Goal: Check status: Check status

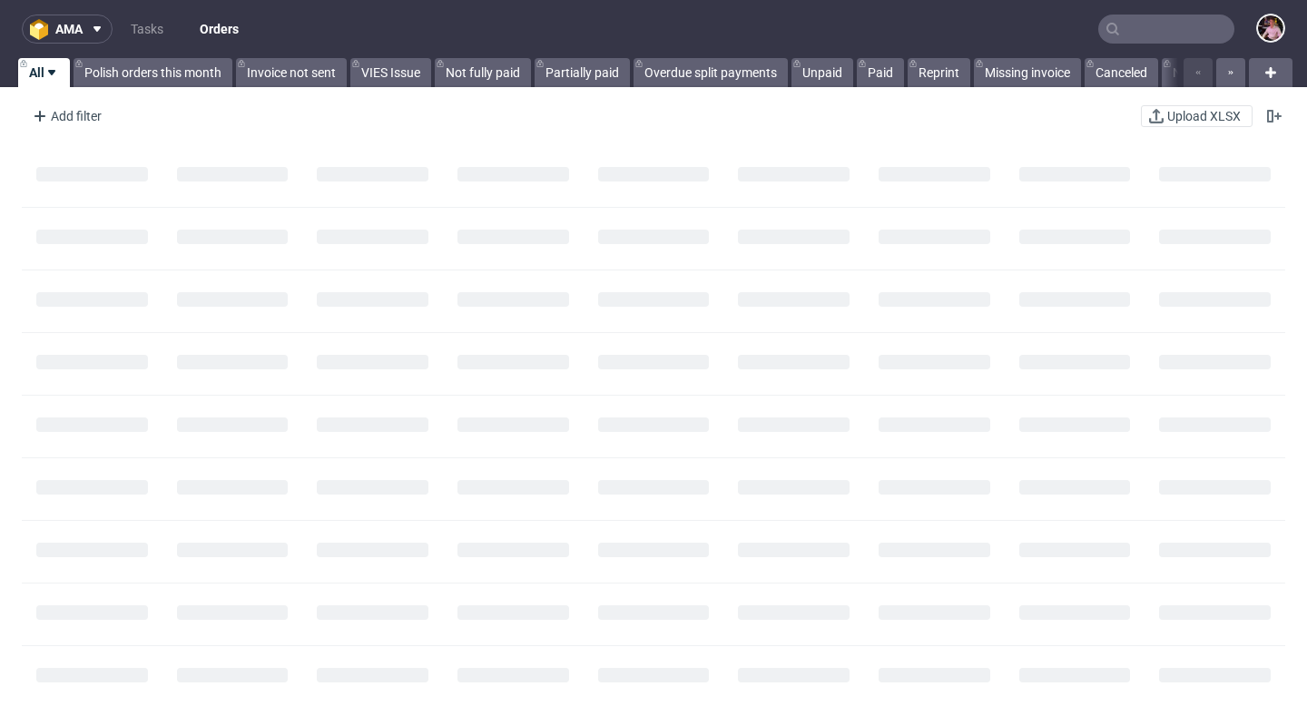
click at [1138, 34] on input "text" at bounding box center [1166, 29] width 136 height 29
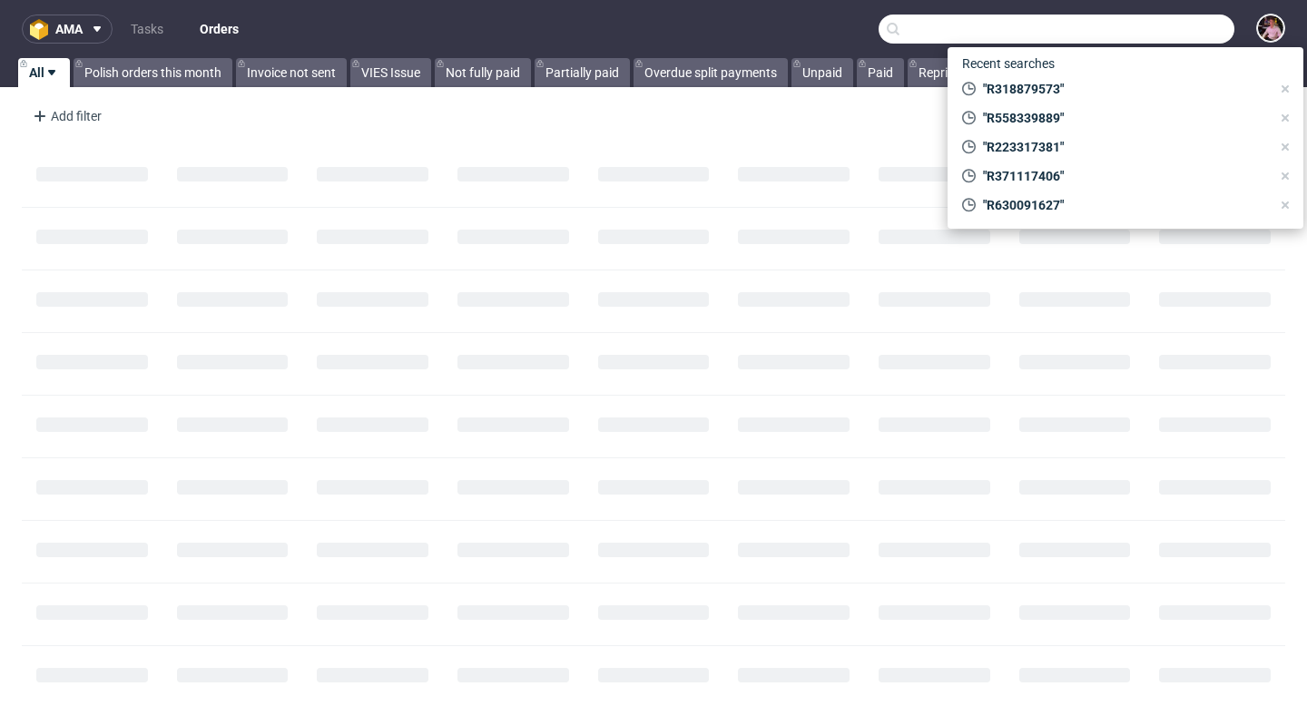
paste input "R887741698"
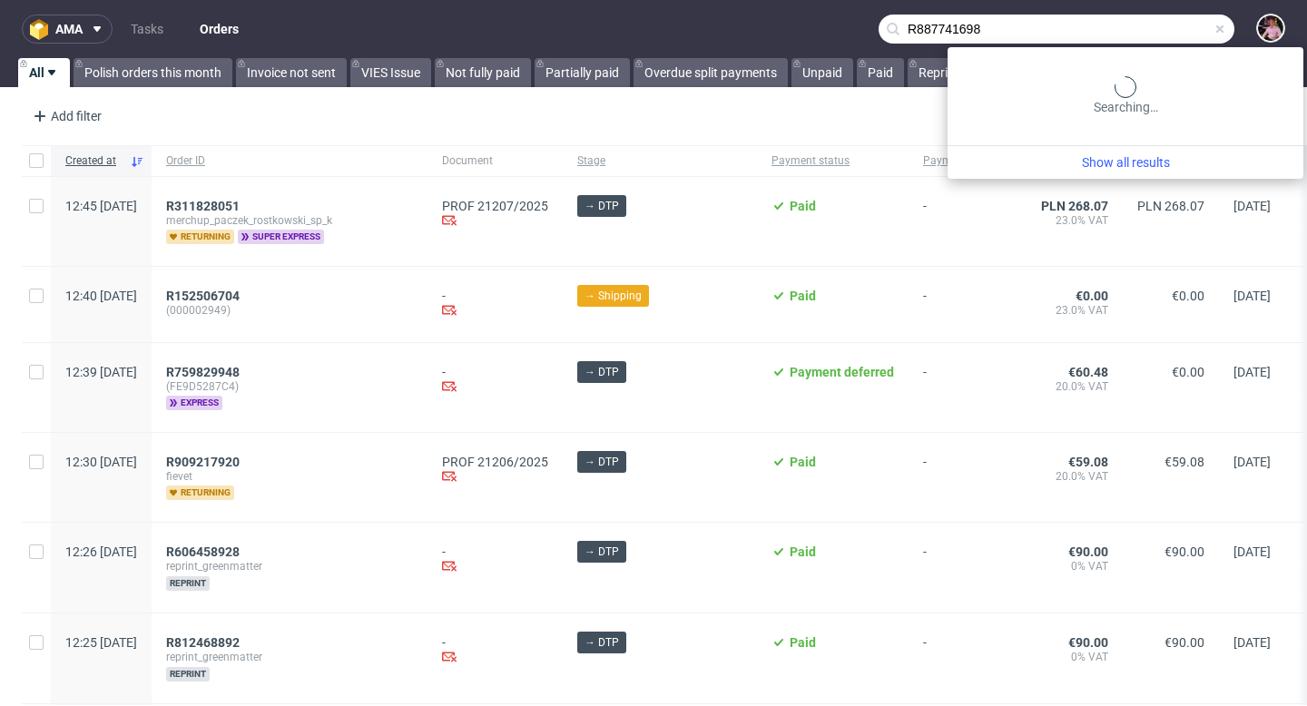
type input "R887741698"
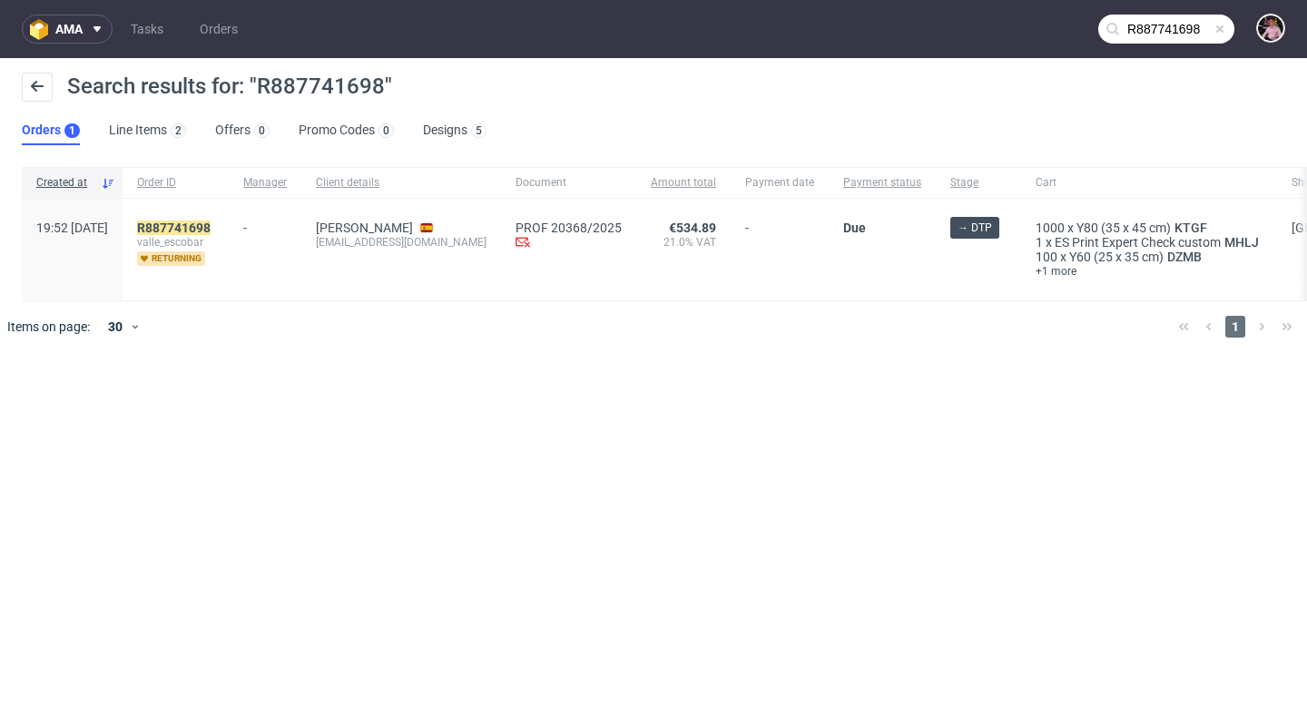
click at [1222, 29] on span at bounding box center [1220, 29] width 15 height 15
click at [1182, 29] on input "text" at bounding box center [1166, 29] width 136 height 29
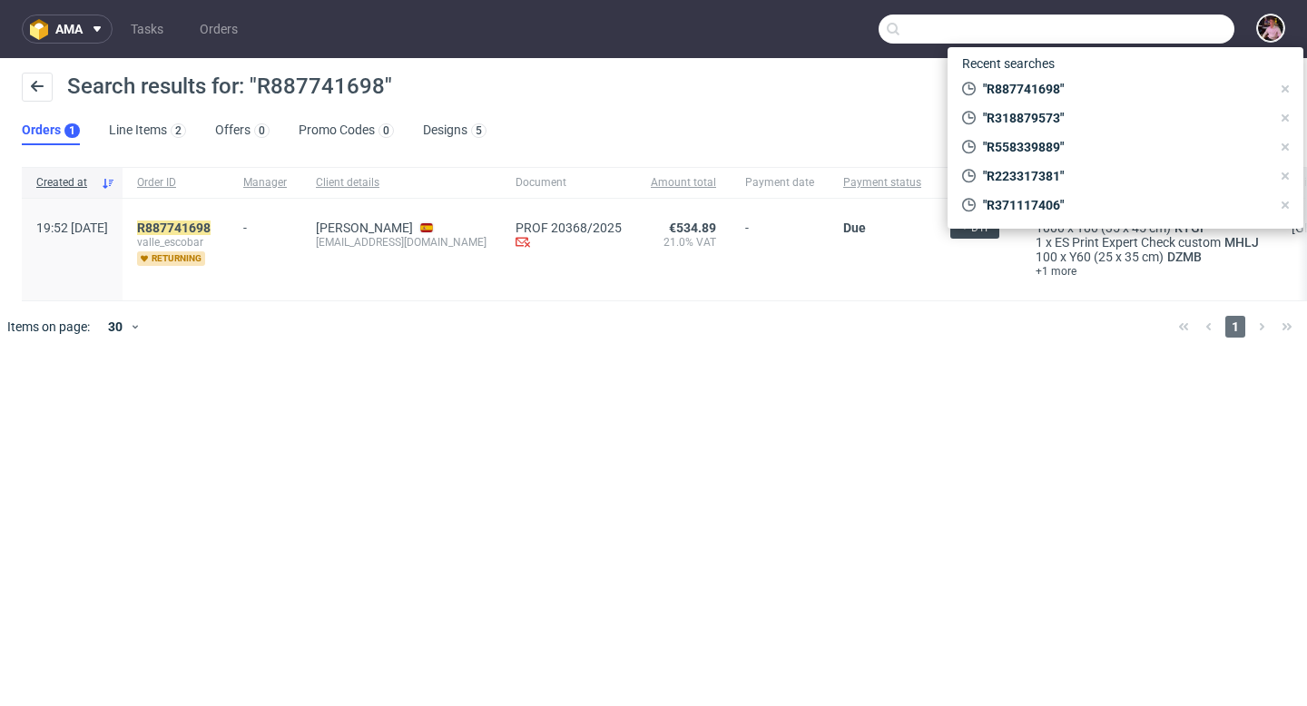
paste input "GSES268419"
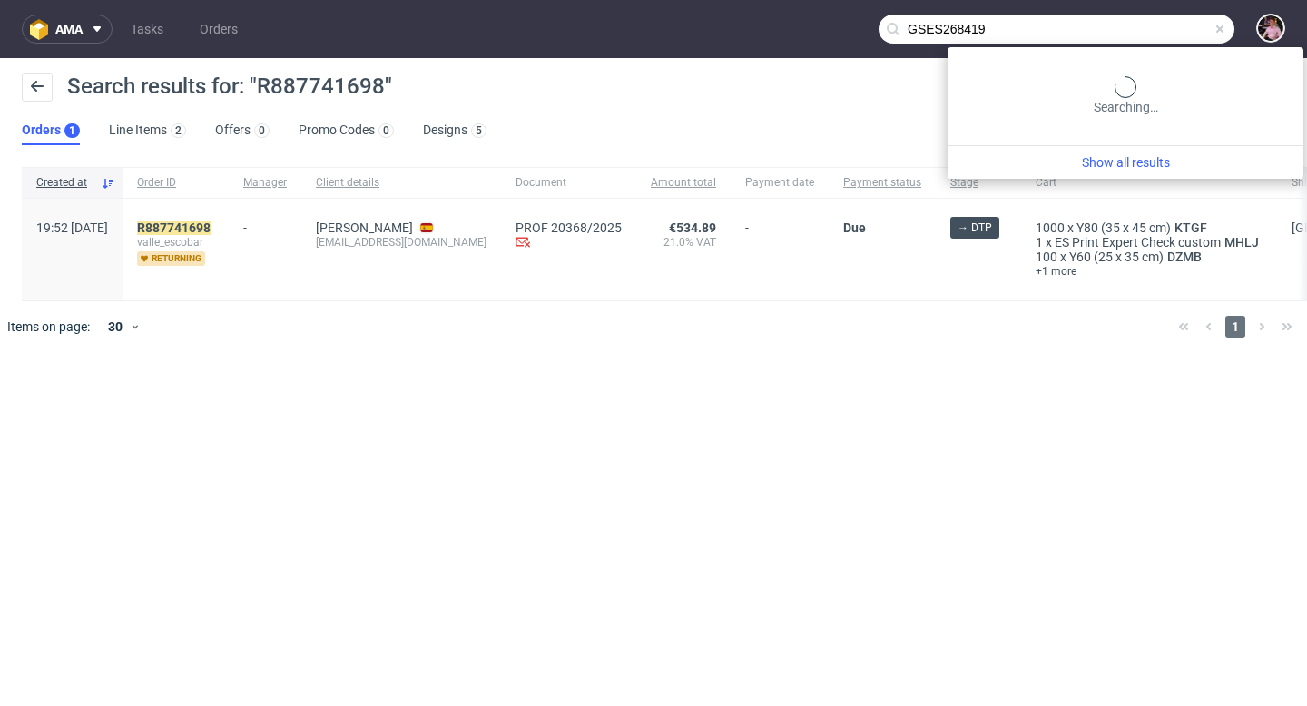
type input "GSES268419"
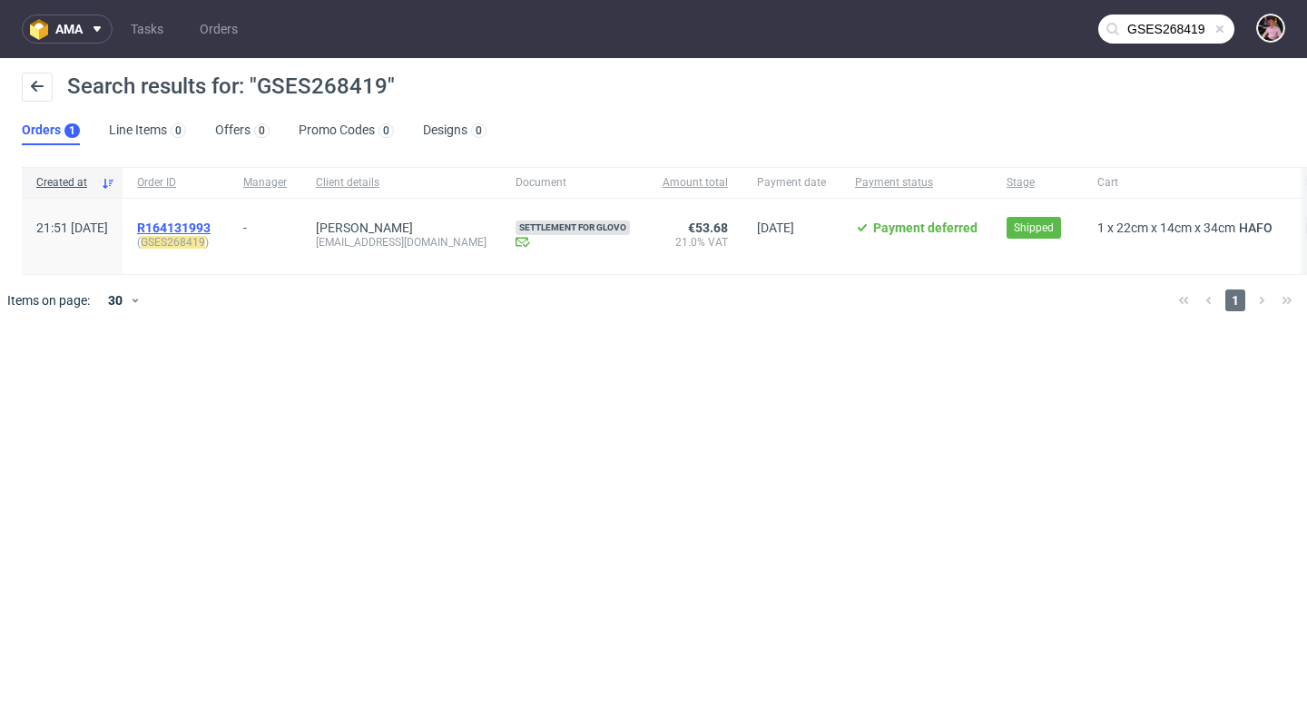
click at [211, 223] on span "R164131993" at bounding box center [174, 228] width 74 height 15
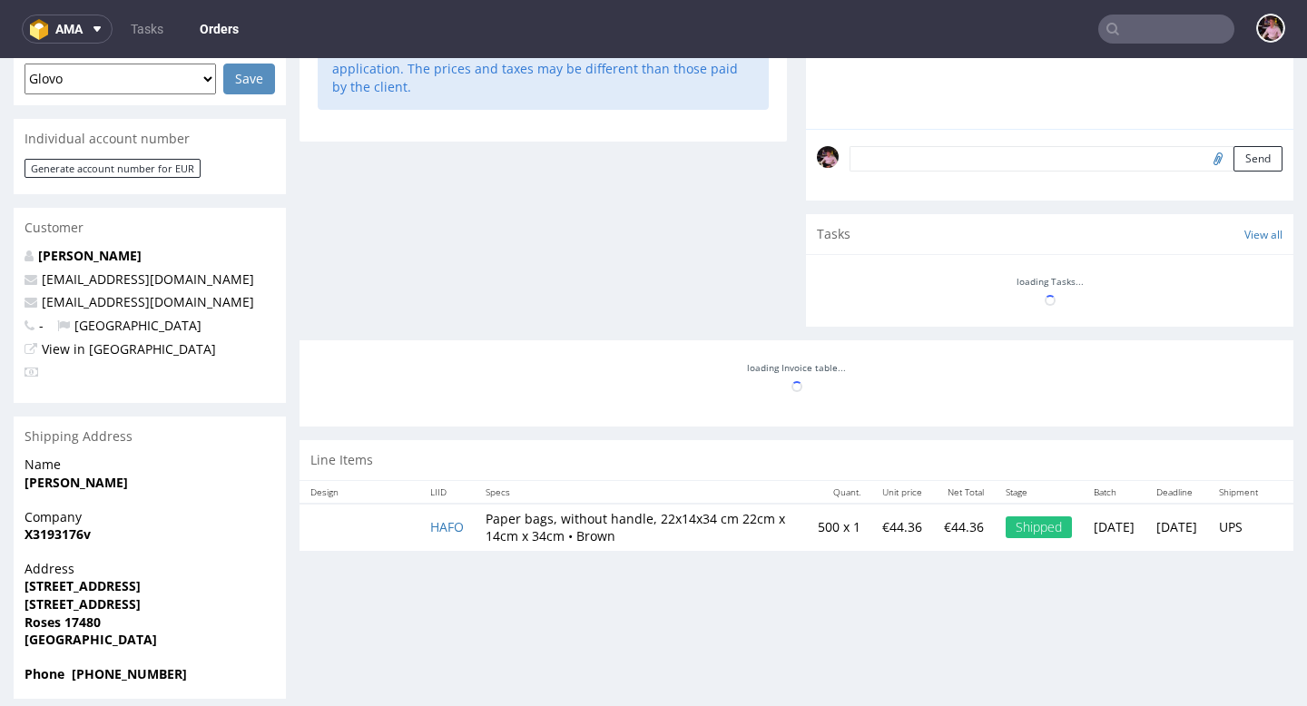
scroll to position [496, 0]
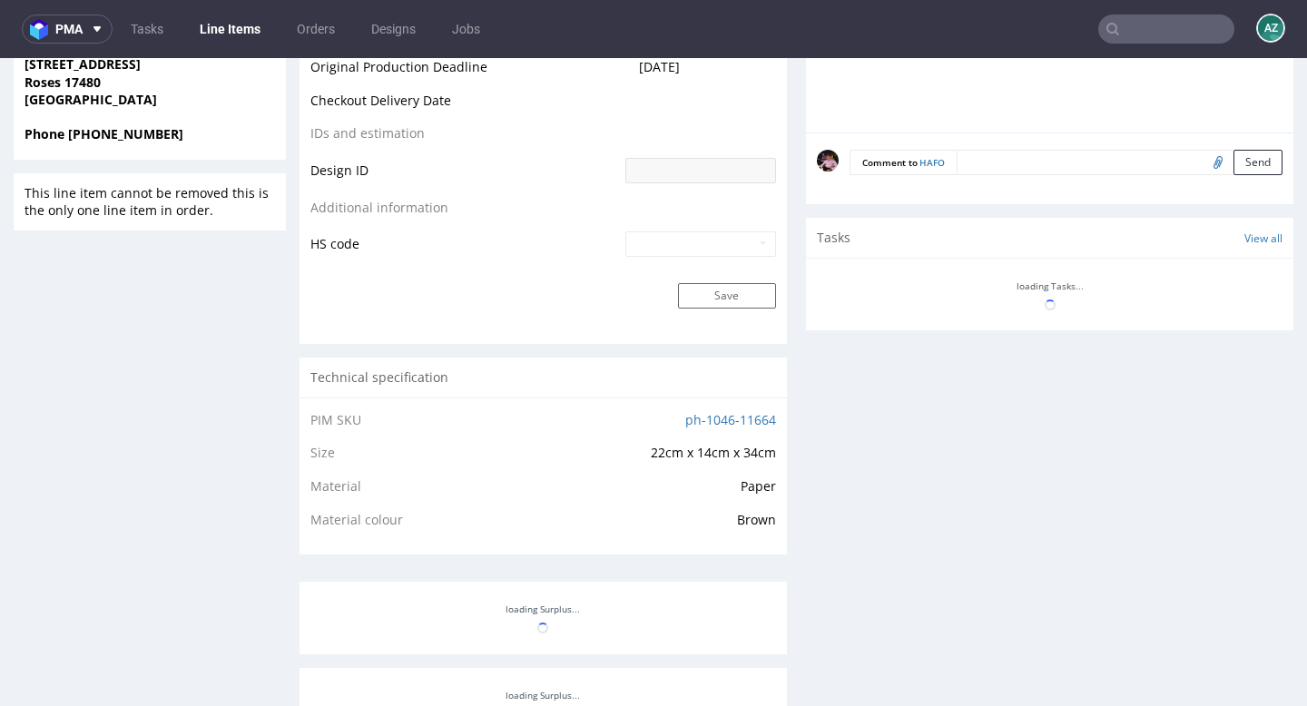
scroll to position [896, 0]
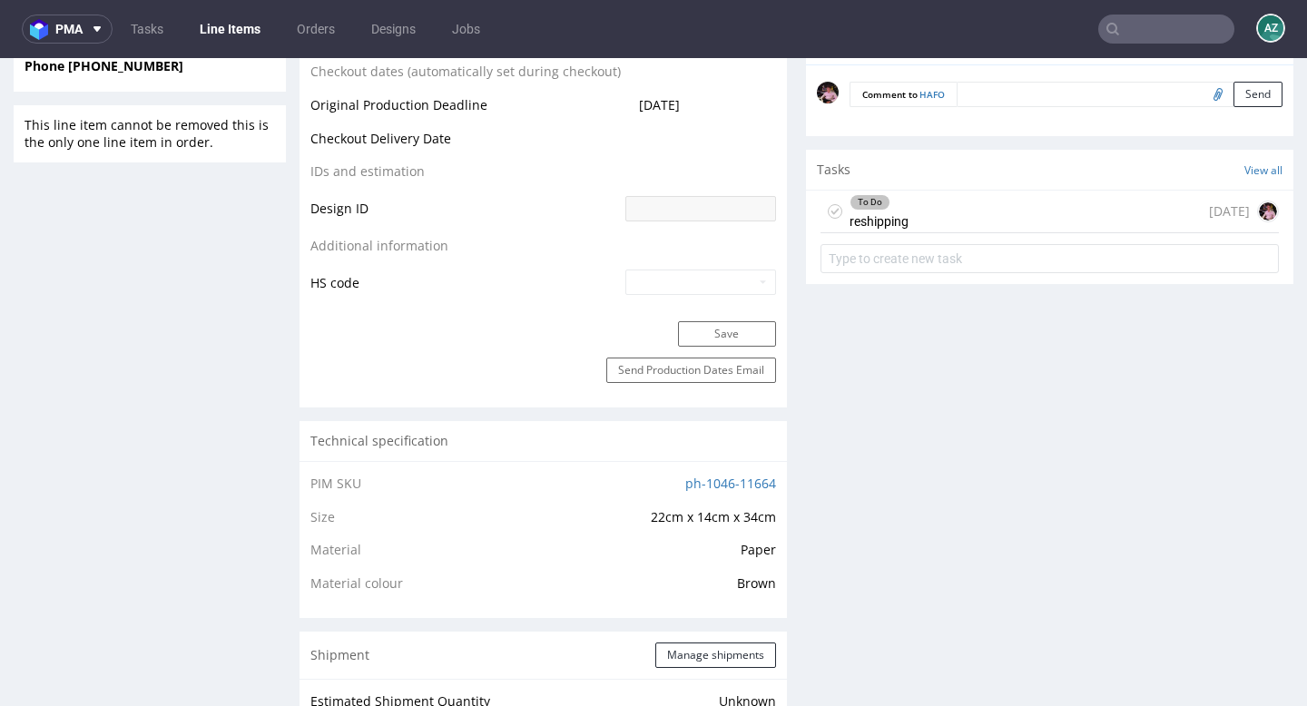
click at [1047, 200] on div "To Do reshipping [DATE]" at bounding box center [1049, 212] width 458 height 43
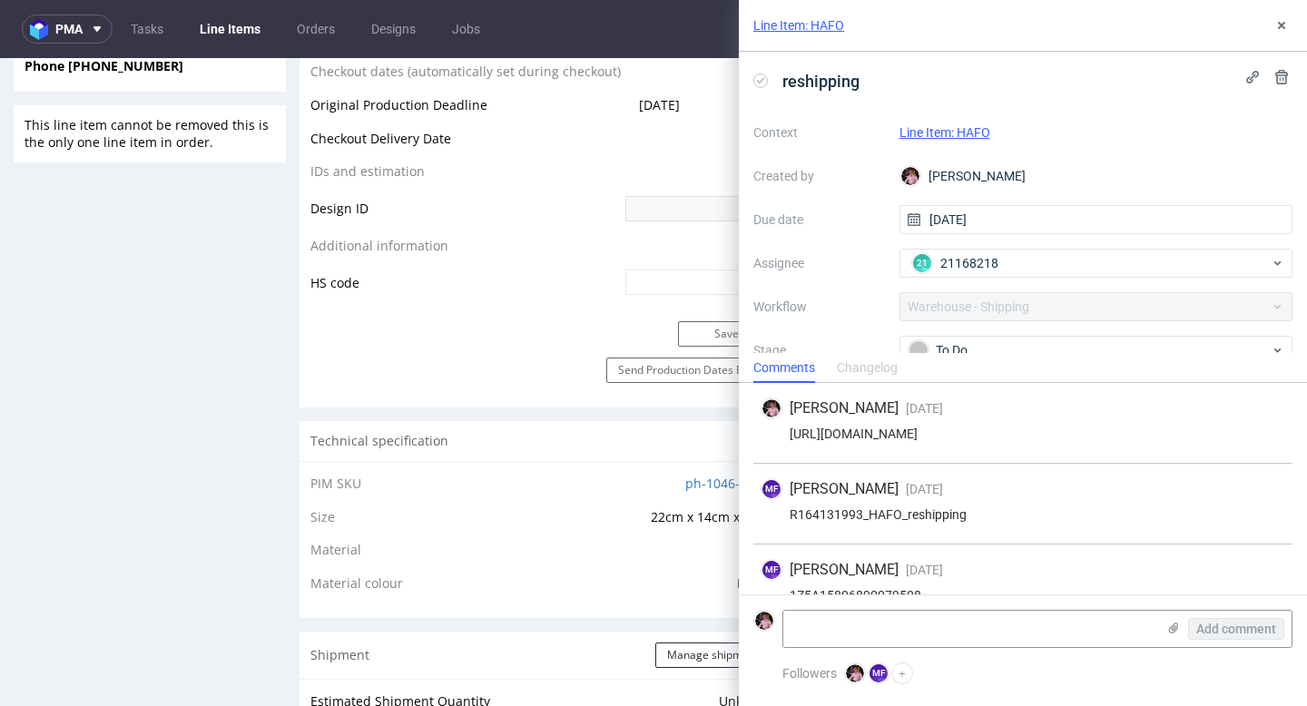
scroll to position [30, 0]
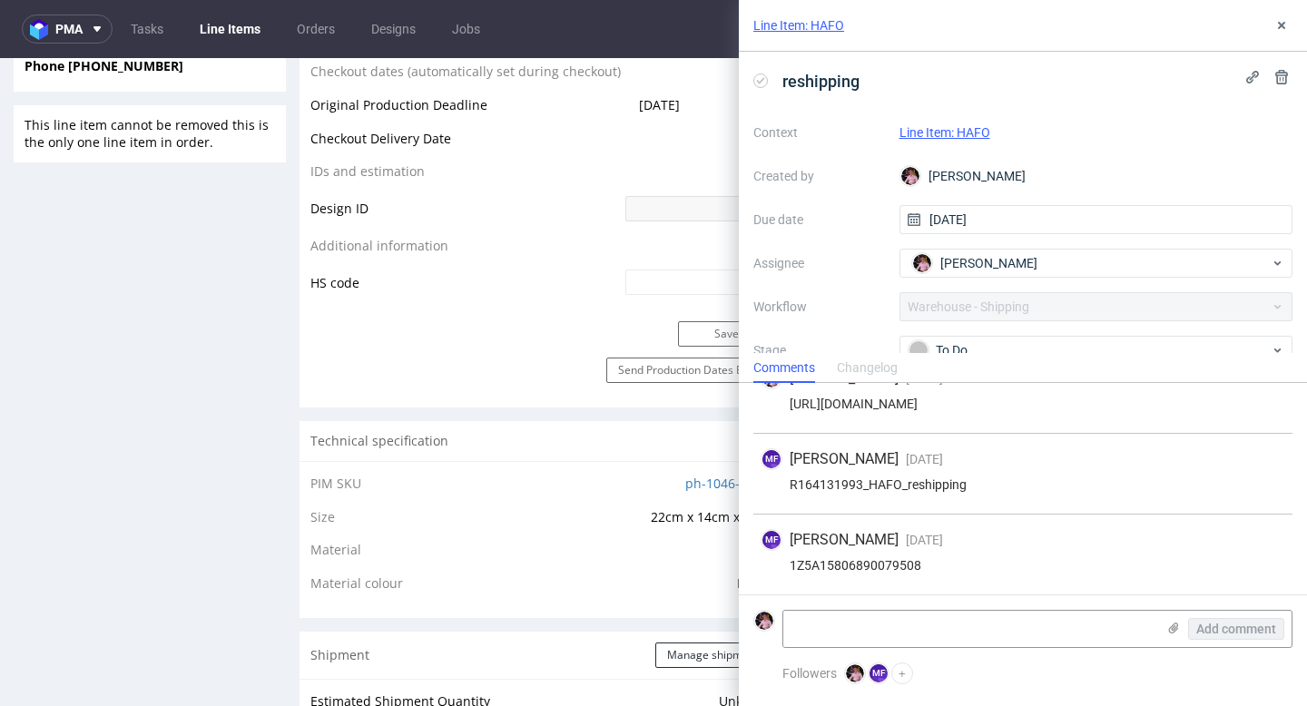
click at [859, 564] on div "1Z5A15806890079508" at bounding box center [1023, 565] width 525 height 15
copy div "1Z5A15806890079508"
click at [1280, 19] on icon at bounding box center [1281, 25] width 15 height 15
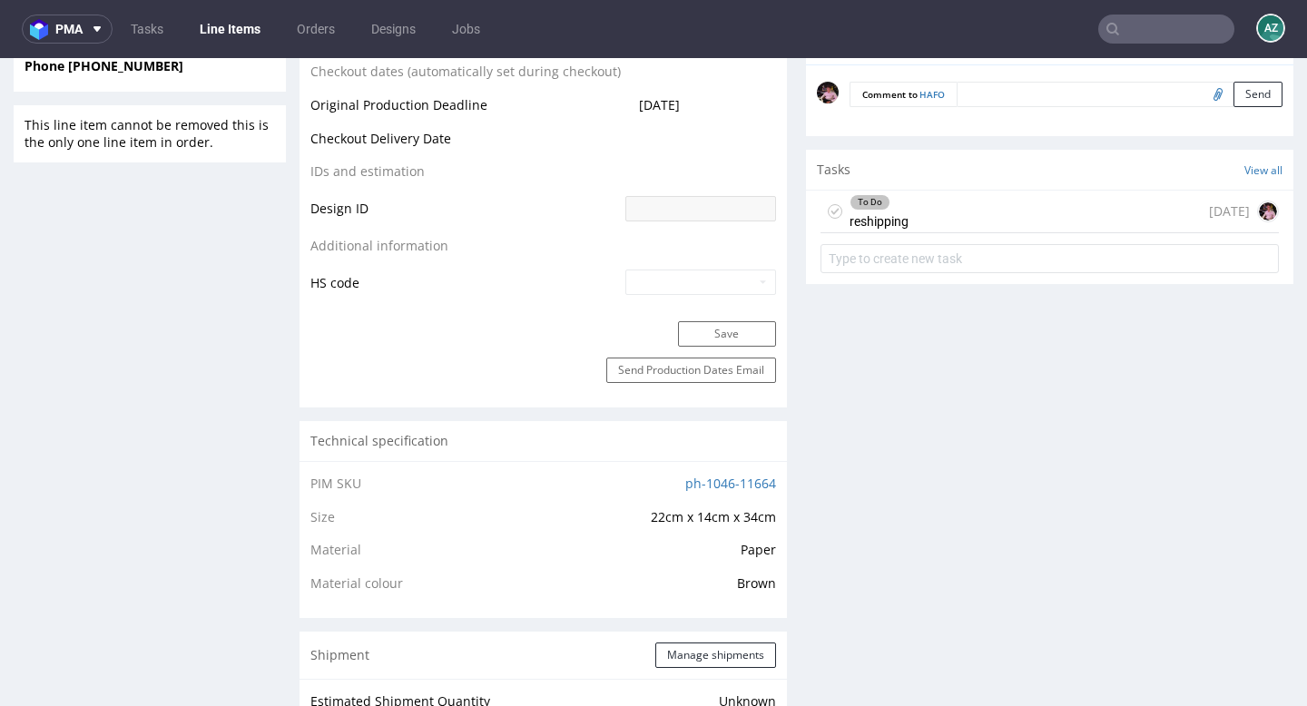
click at [1183, 36] on input "text" at bounding box center [1166, 29] width 136 height 29
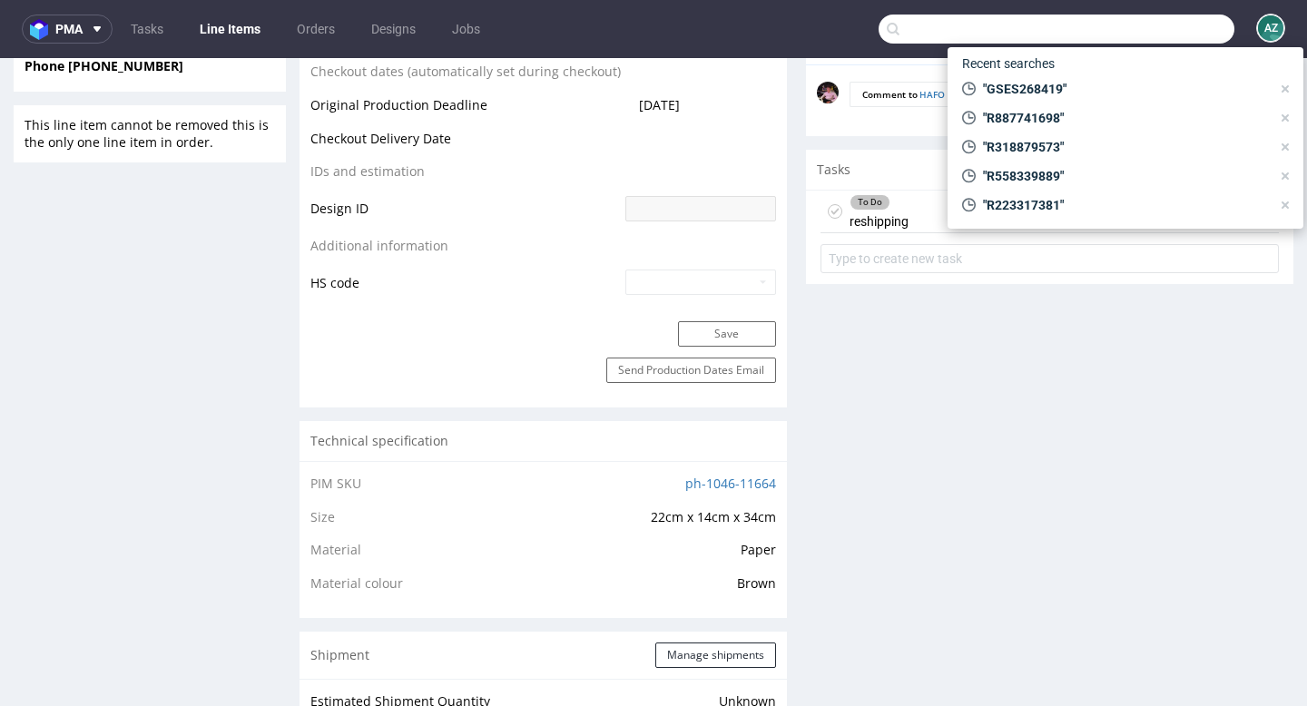
paste input "R191342589"
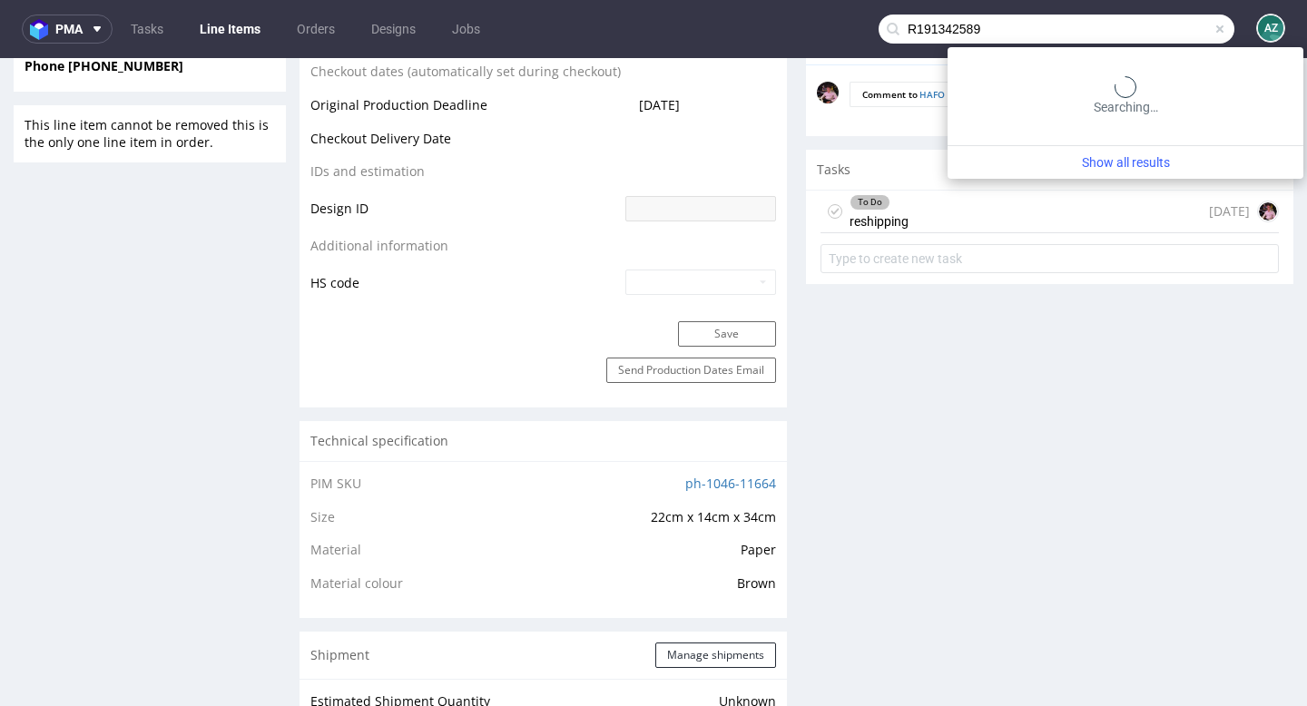
type input "R191342589"
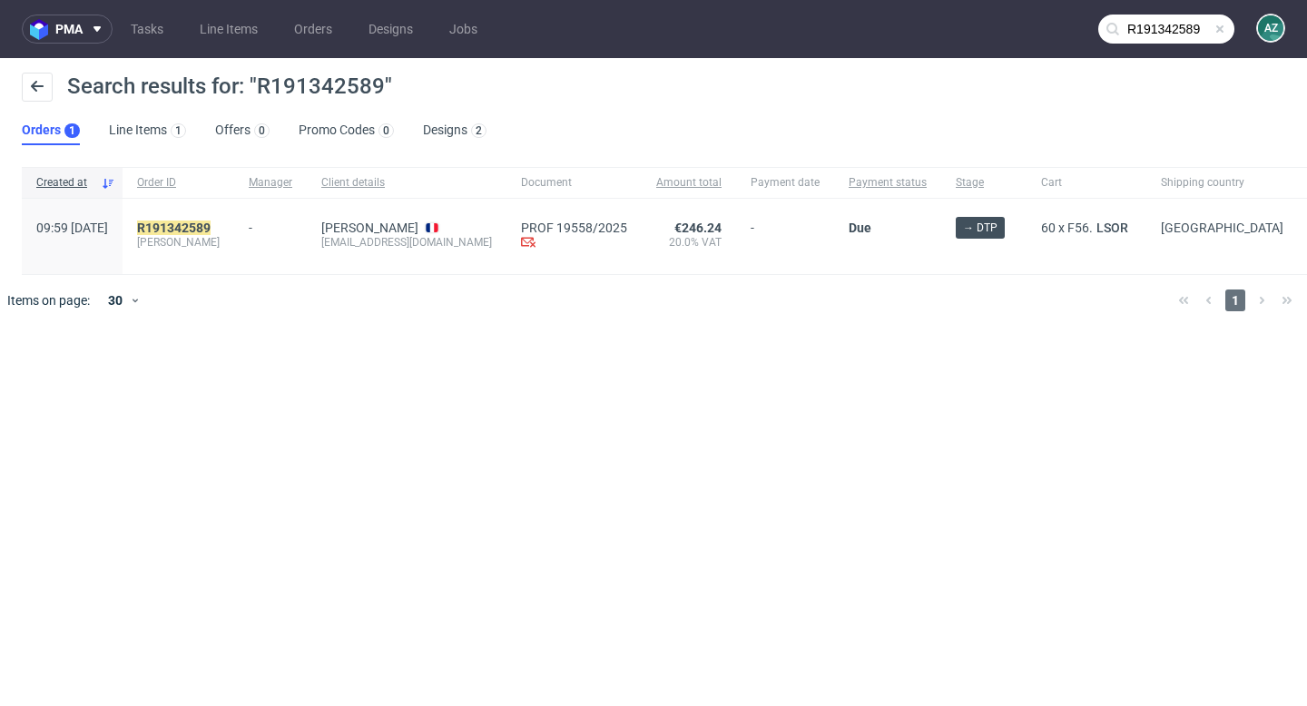
click at [1227, 23] on input "R191342589" at bounding box center [1166, 29] width 136 height 29
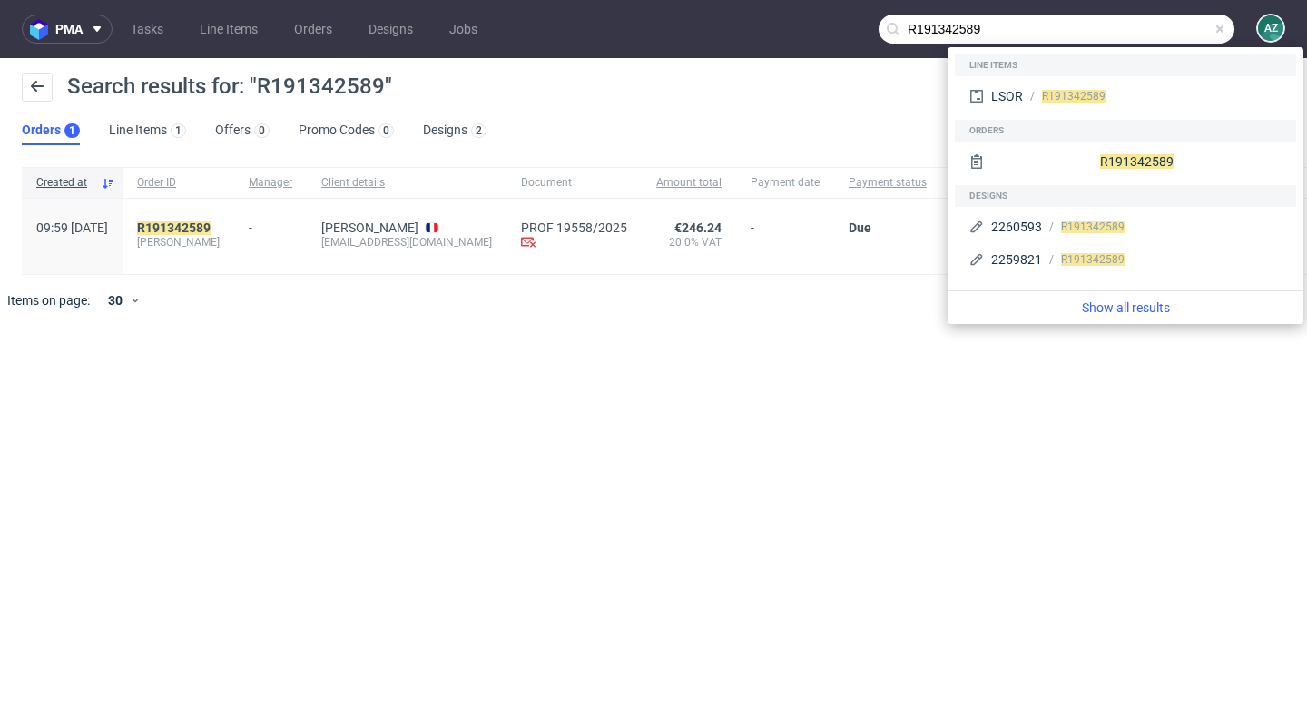
click at [1215, 30] on span at bounding box center [1220, 29] width 15 height 15
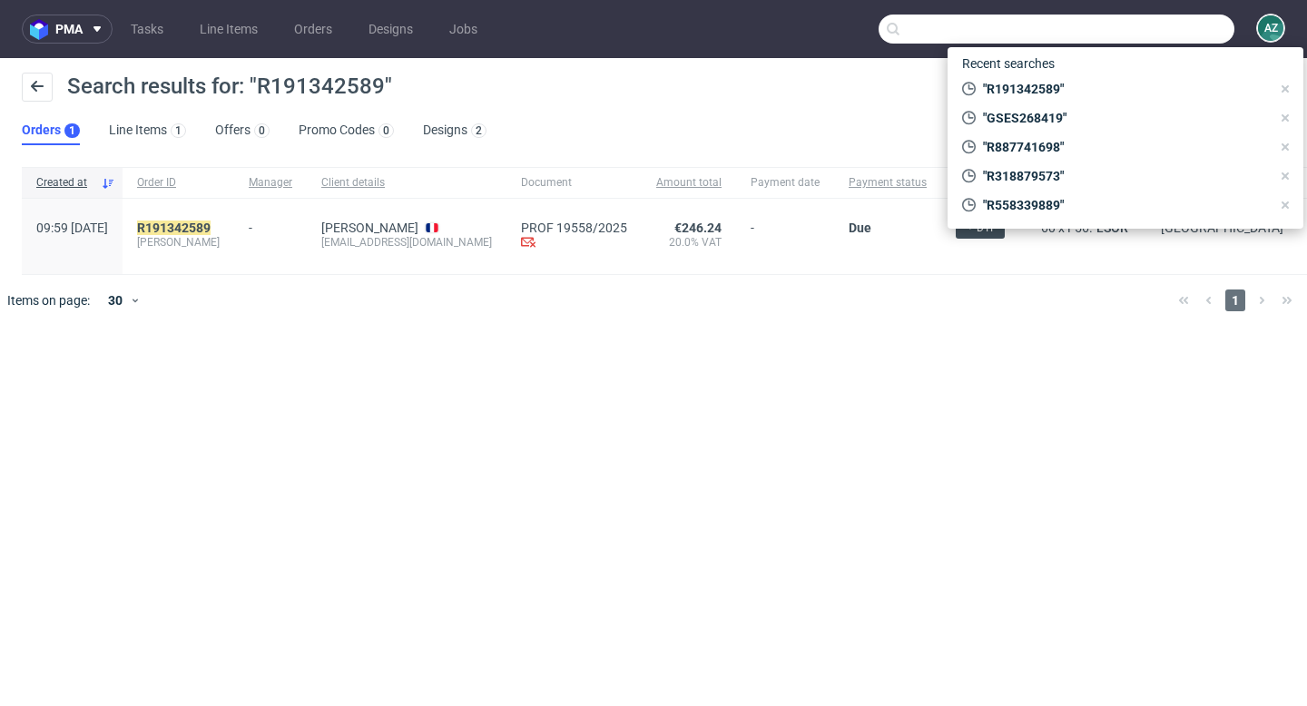
click at [1174, 30] on input "text" at bounding box center [1057, 29] width 356 height 29
paste input "R968570568"
type input "R968570568"
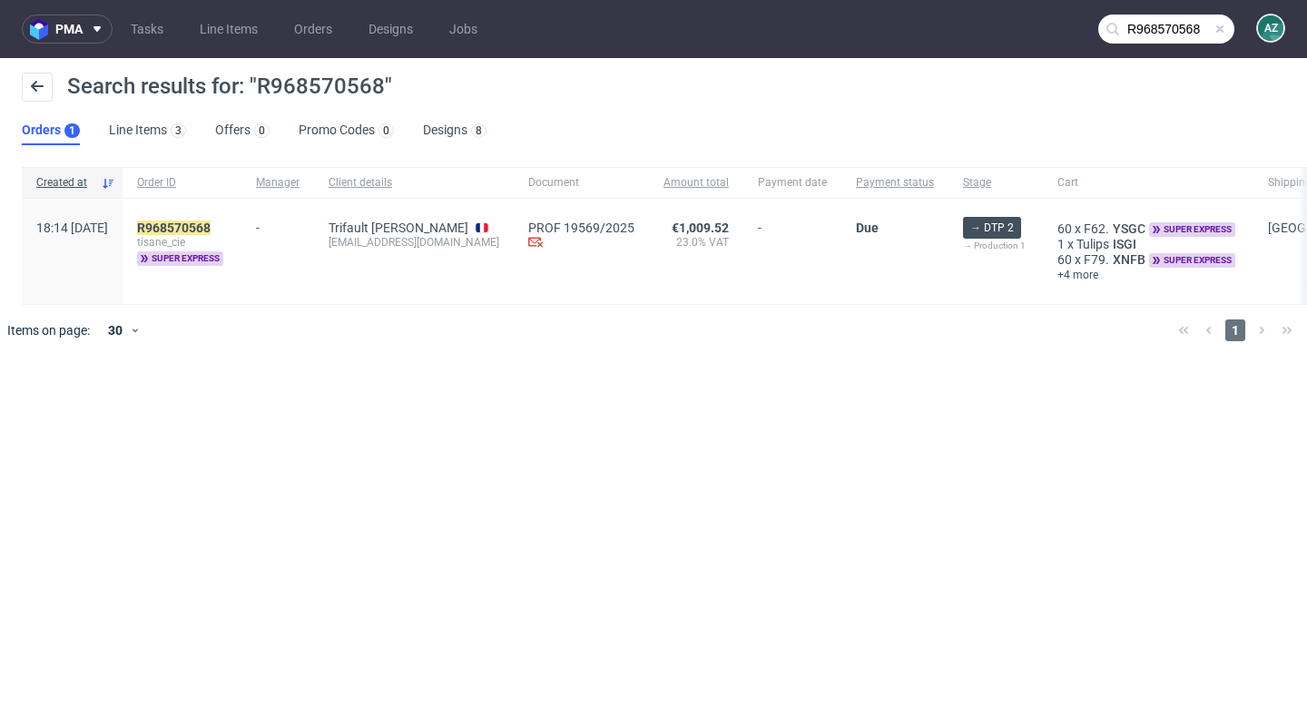
click at [1221, 22] on span at bounding box center [1220, 29] width 15 height 15
click at [1173, 39] on input "text" at bounding box center [1166, 29] width 136 height 29
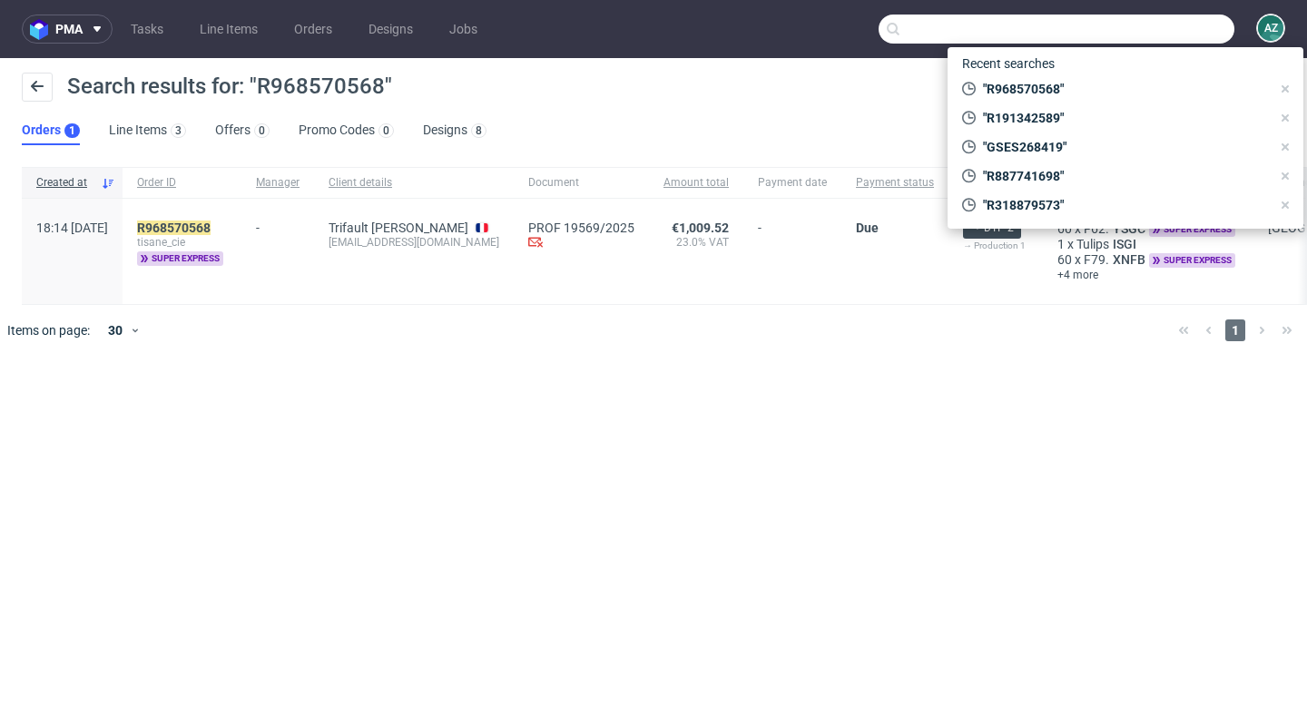
paste input "R887741698"
type input "R887741698"
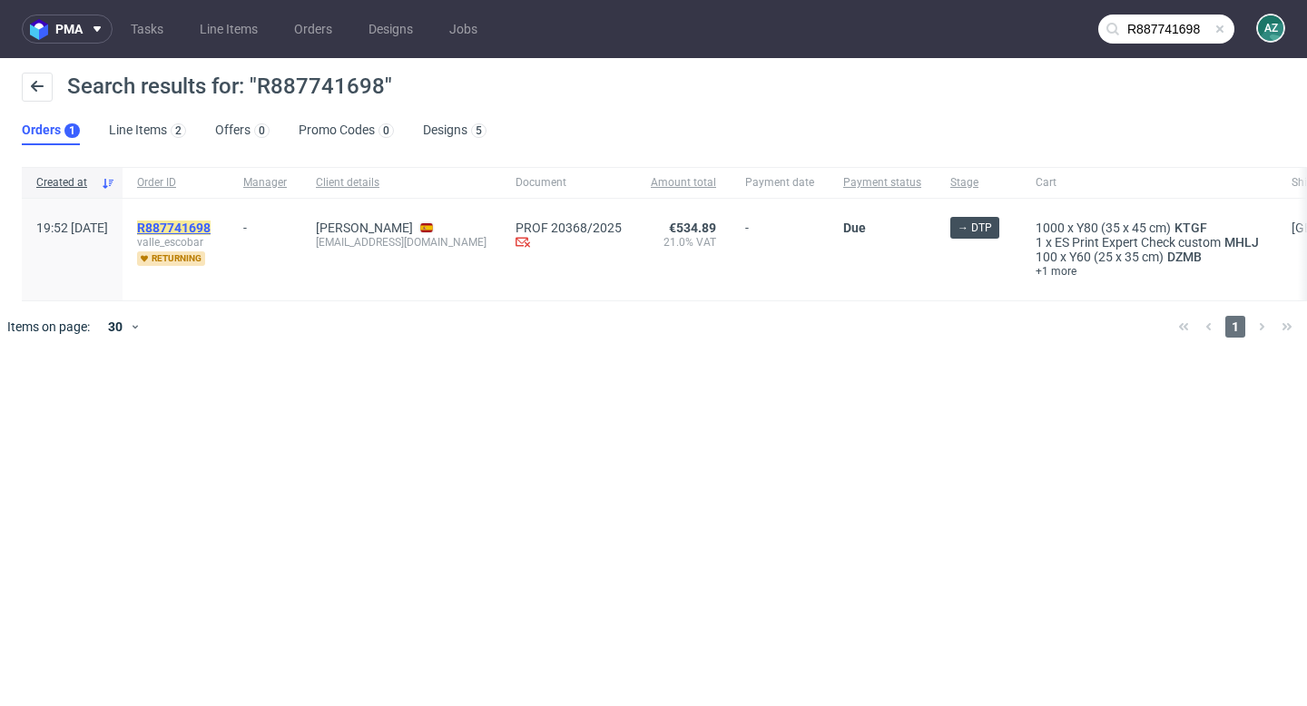
click at [211, 227] on mark "R887741698" at bounding box center [174, 228] width 74 height 15
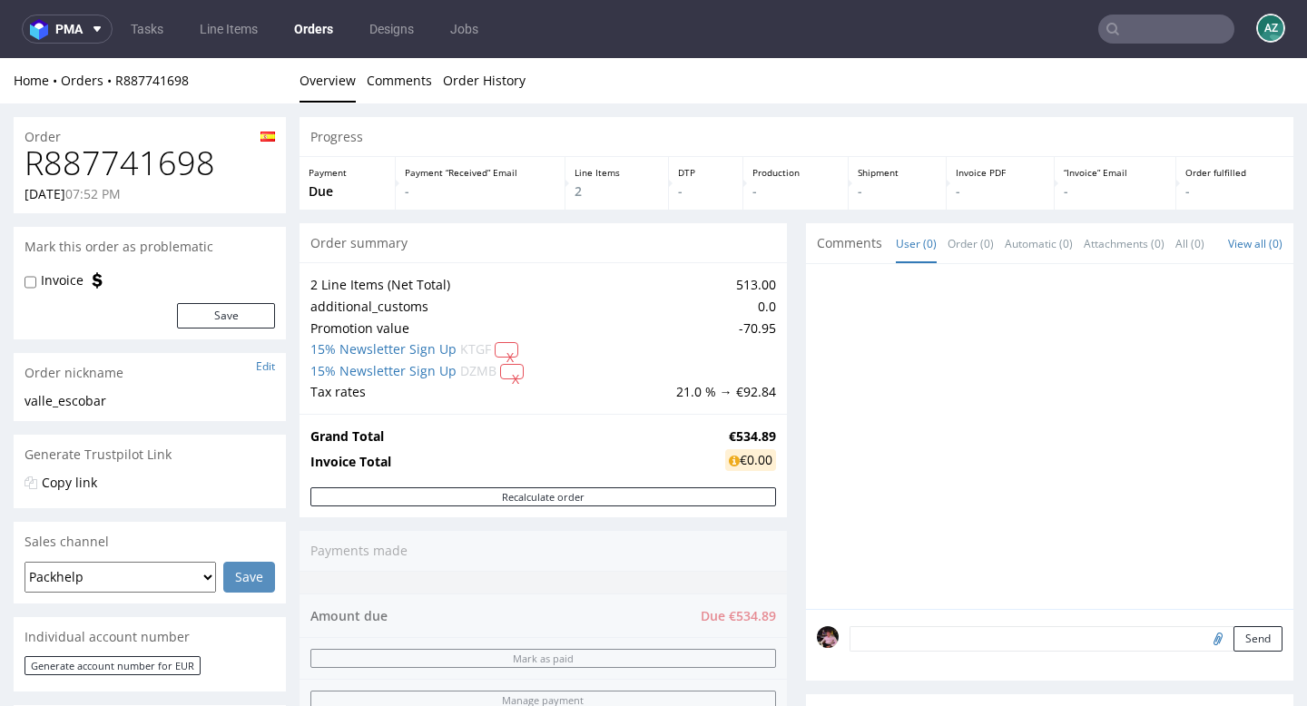
click at [170, 154] on h1 "R887741698" at bounding box center [150, 163] width 250 height 36
copy h1 "R887741698"
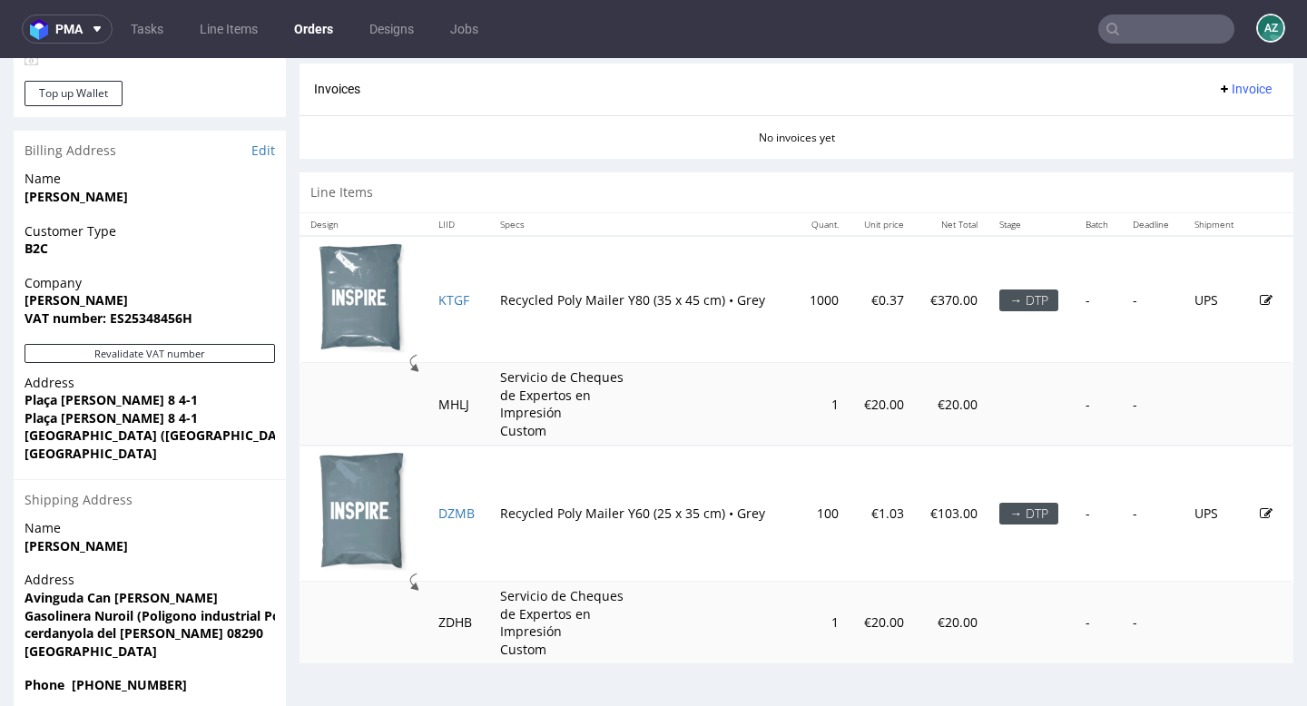
scroll to position [785, 0]
click at [264, 153] on link "Edit" at bounding box center [263, 151] width 24 height 18
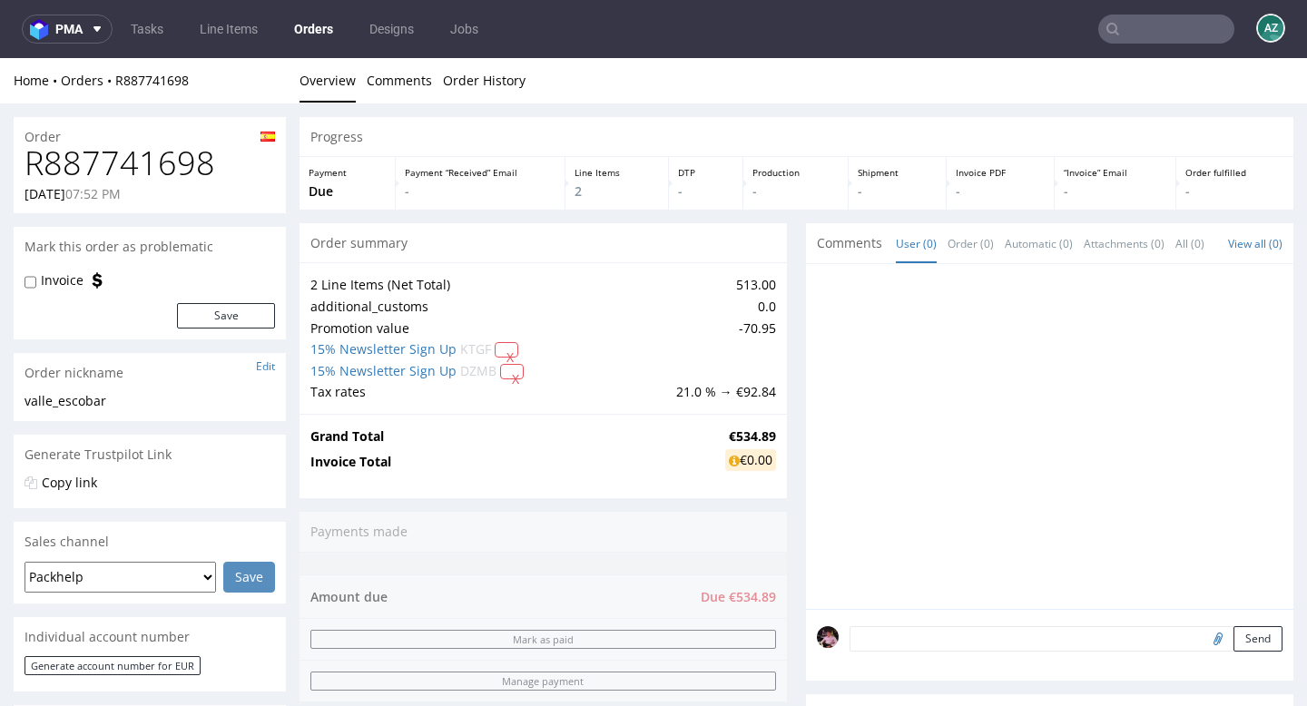
scroll to position [769, 0]
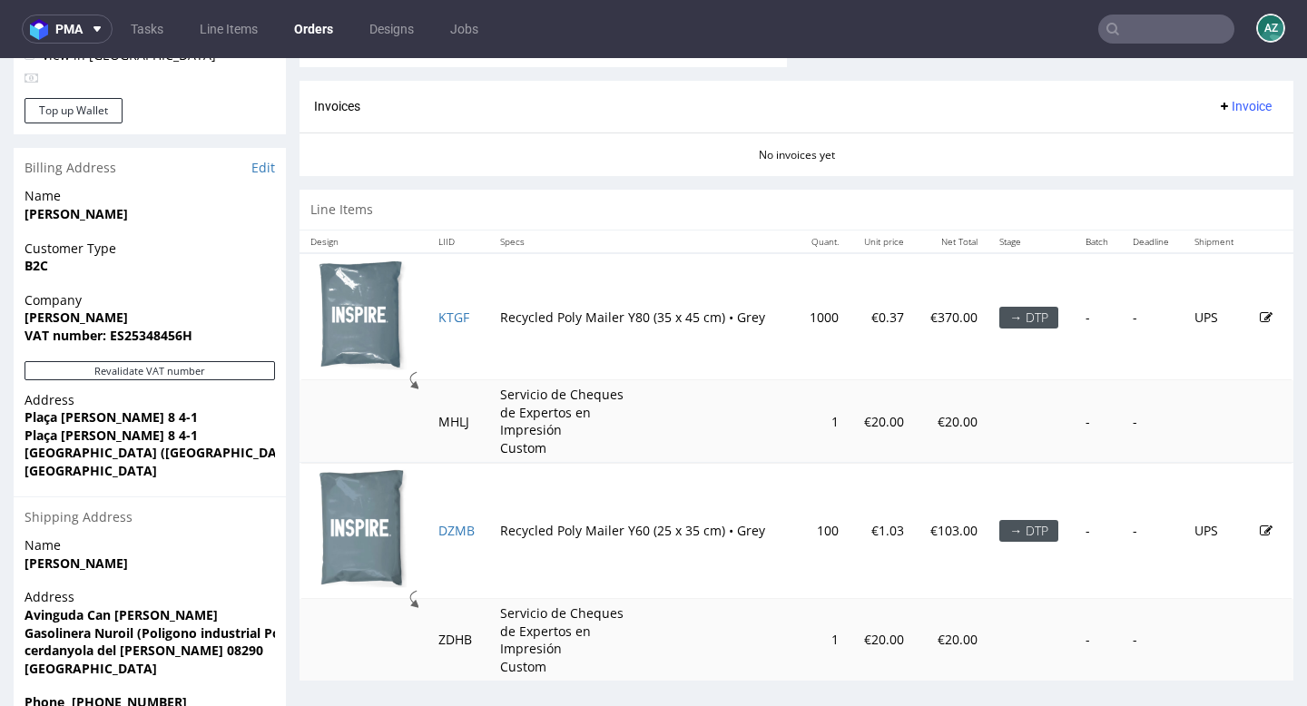
click at [1187, 30] on input "text" at bounding box center [1166, 29] width 136 height 29
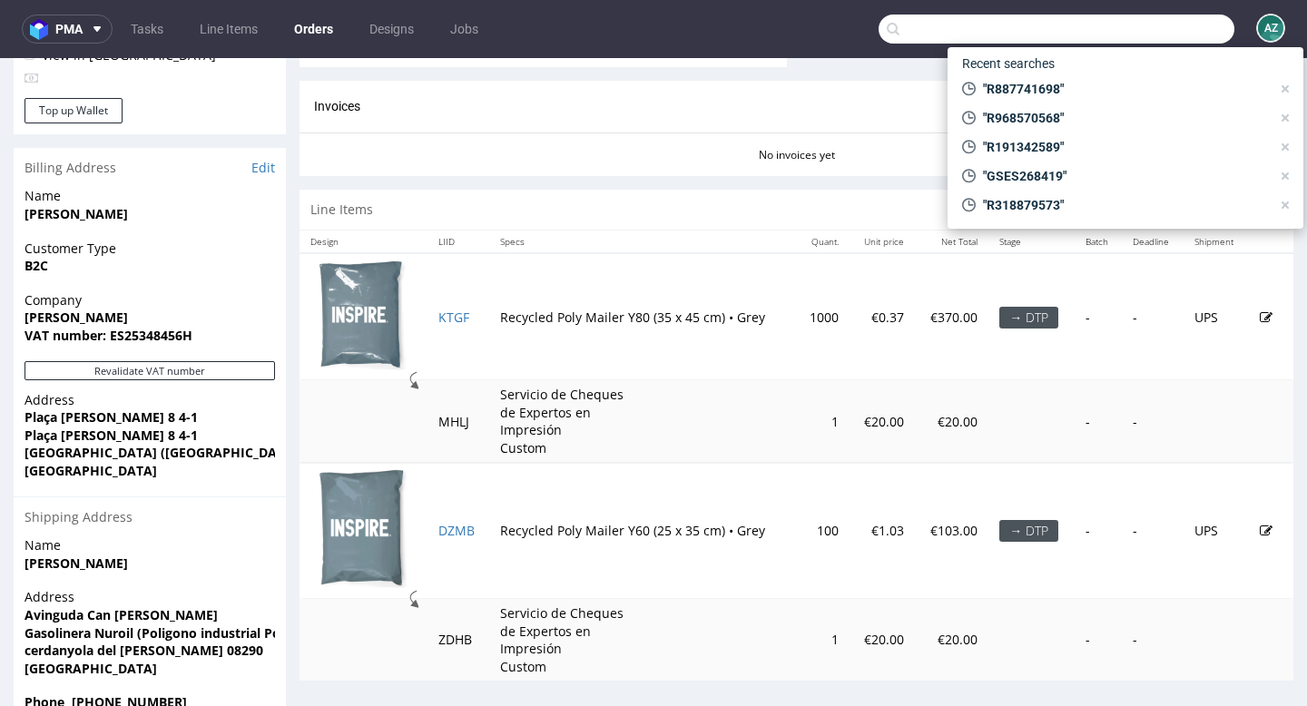
paste input "GSES264469"
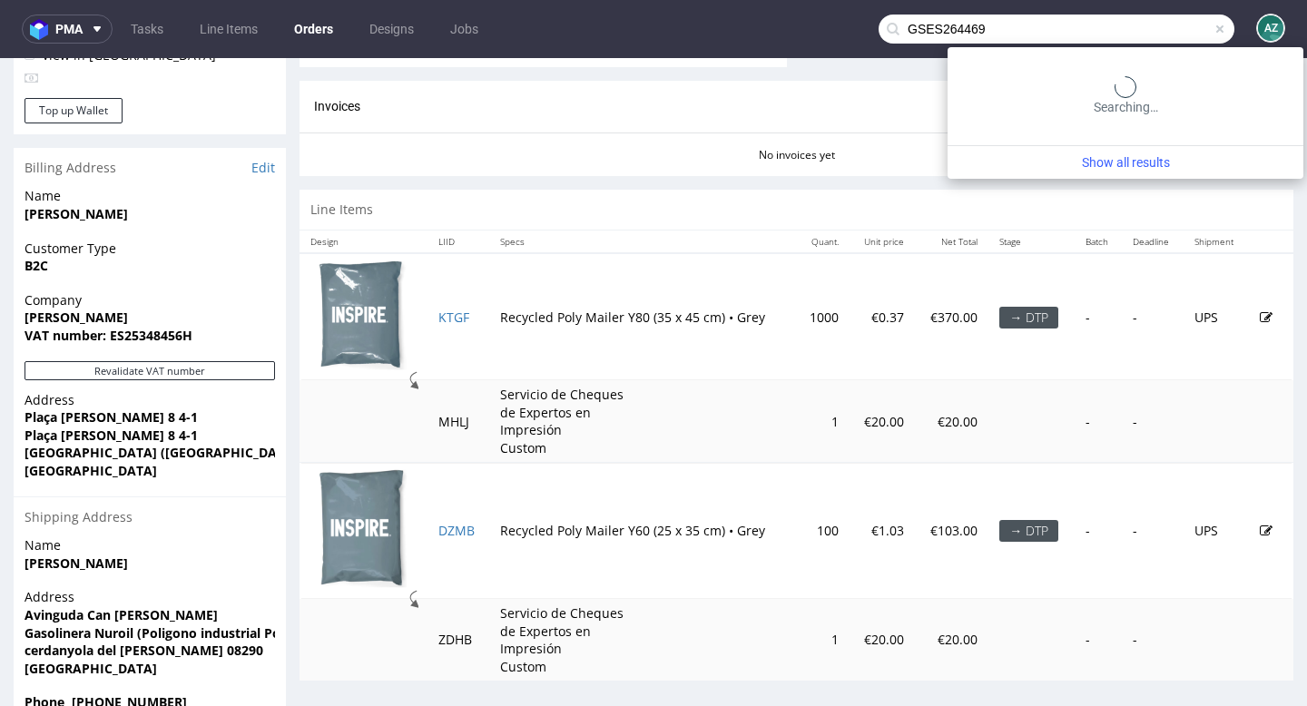
type input "GSES264469"
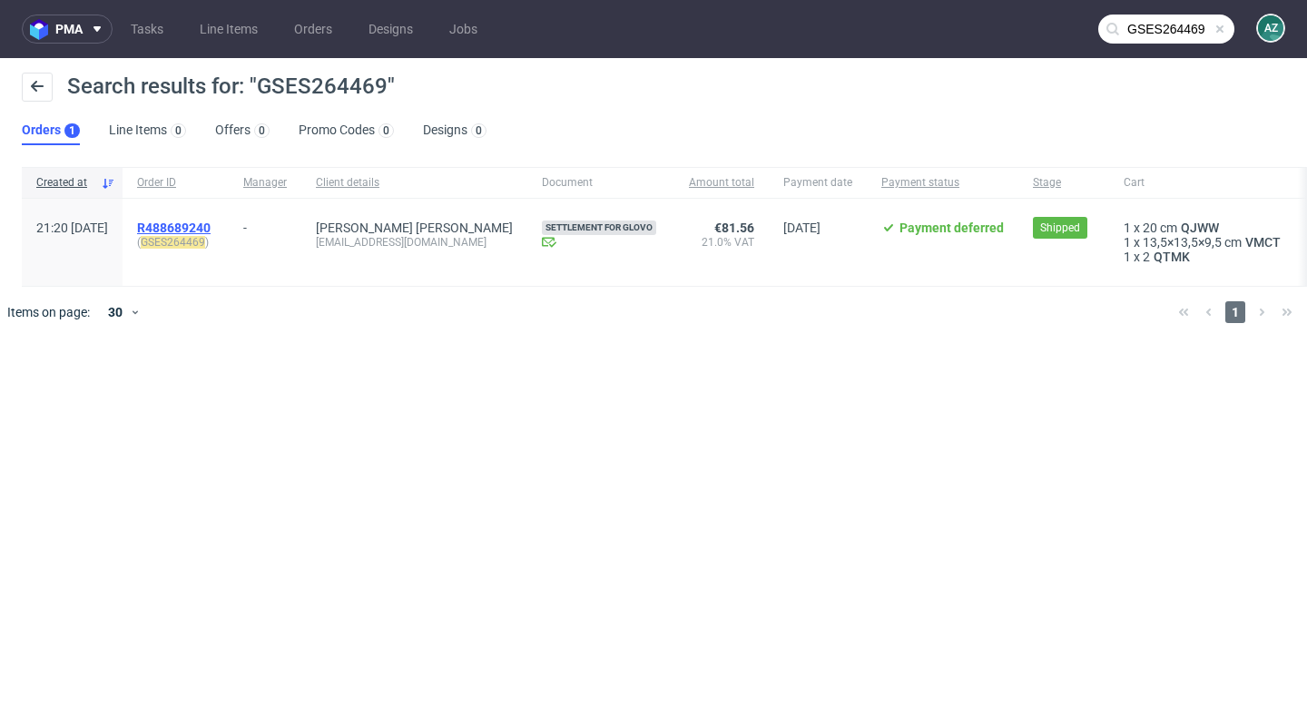
click at [206, 232] on span "R488689240" at bounding box center [174, 228] width 74 height 15
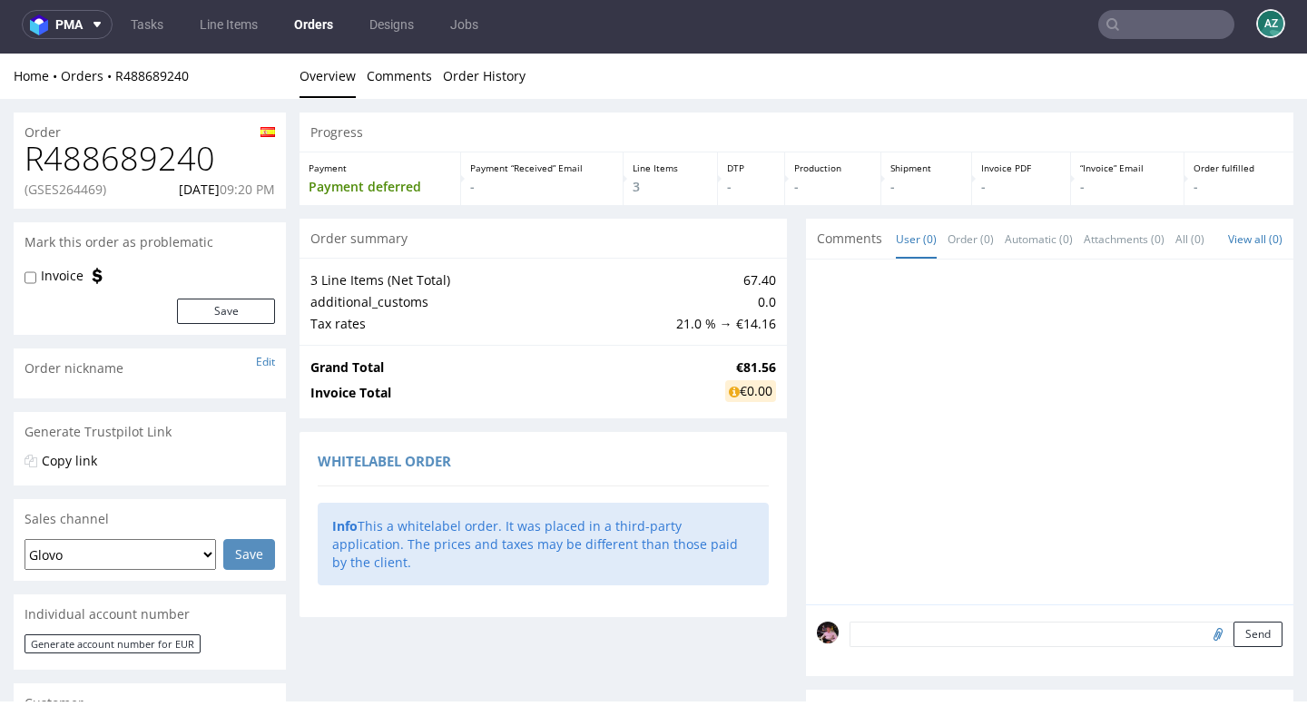
click at [112, 162] on h1 "R488689240" at bounding box center [150, 159] width 250 height 36
copy h1 "R488689240"
click at [92, 187] on p "(GSES264469)" at bounding box center [66, 190] width 82 height 18
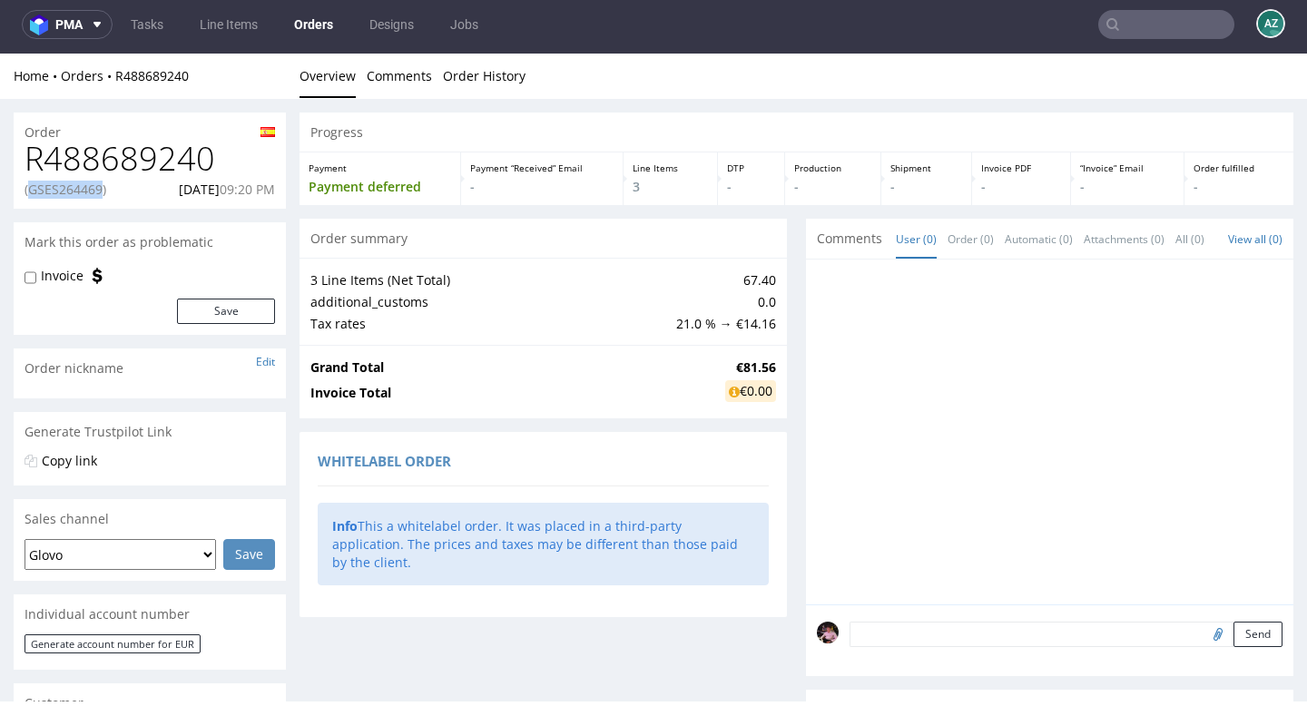
copy p "GSES264469"
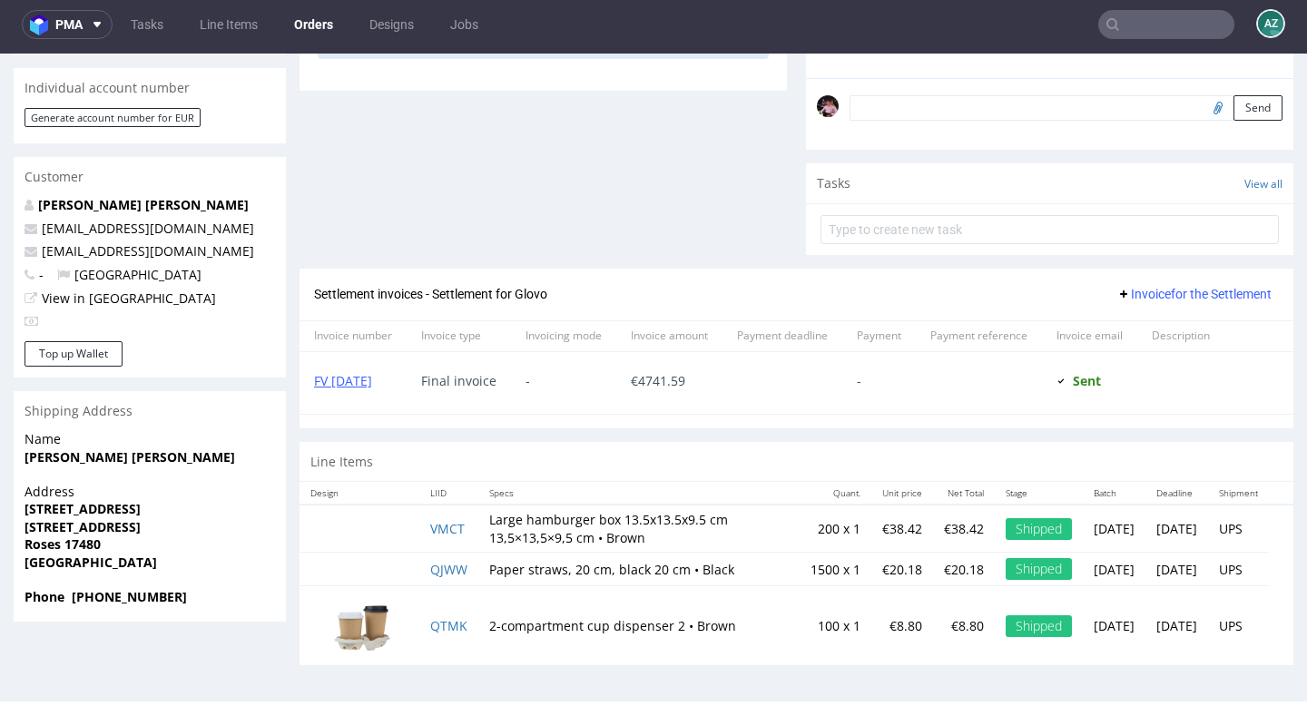
scroll to position [557, 0]
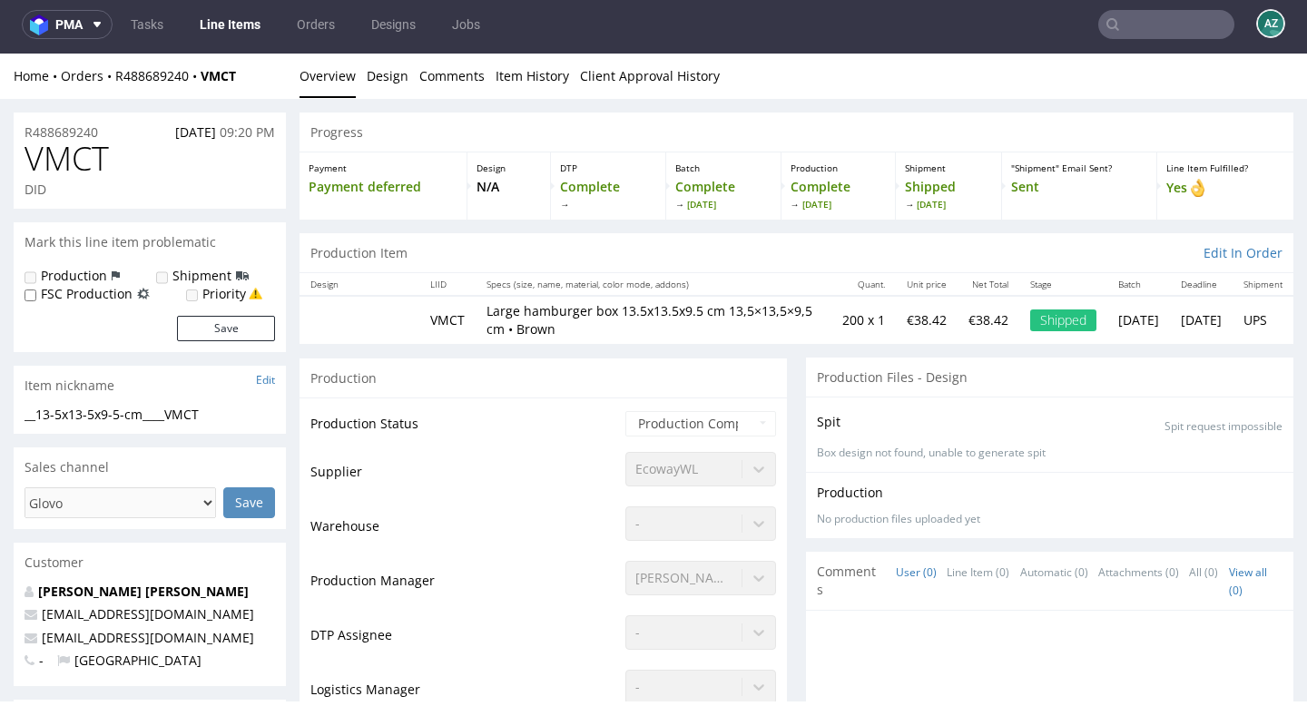
click at [147, 67] on div "Home Orders R488689240 VMCT" at bounding box center [150, 76] width 272 height 18
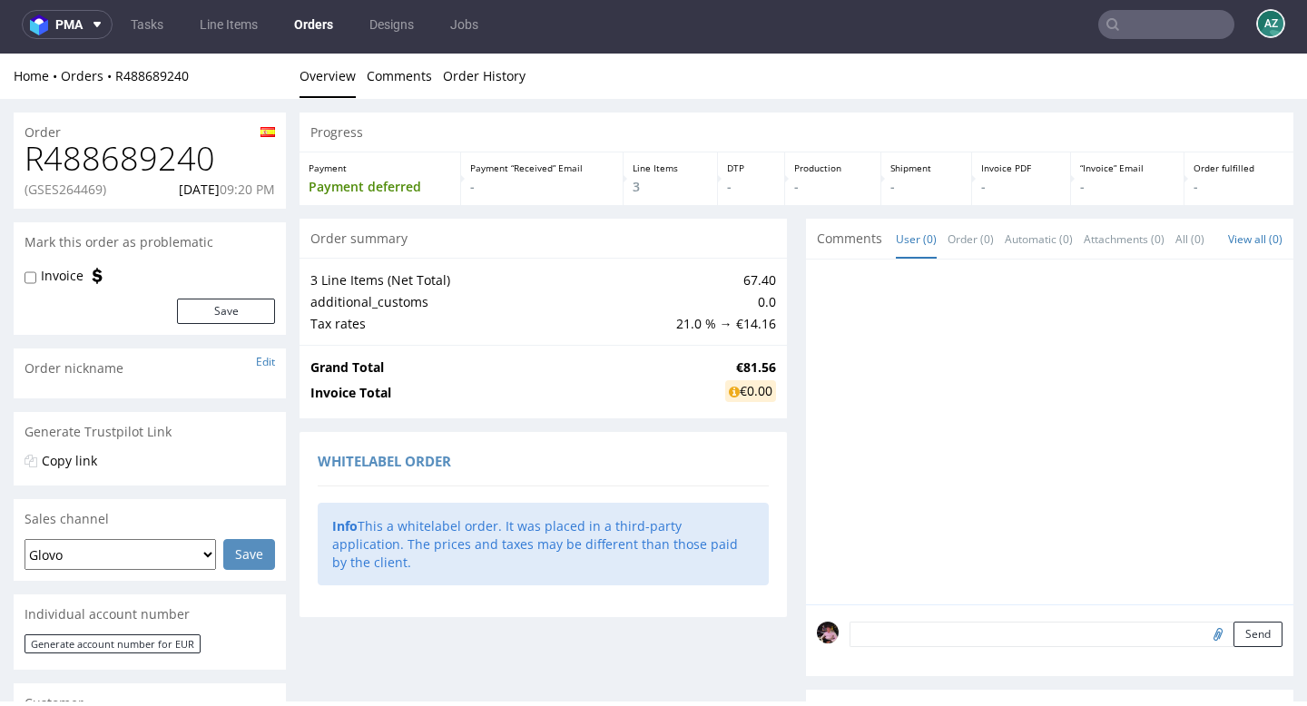
scroll to position [557, 0]
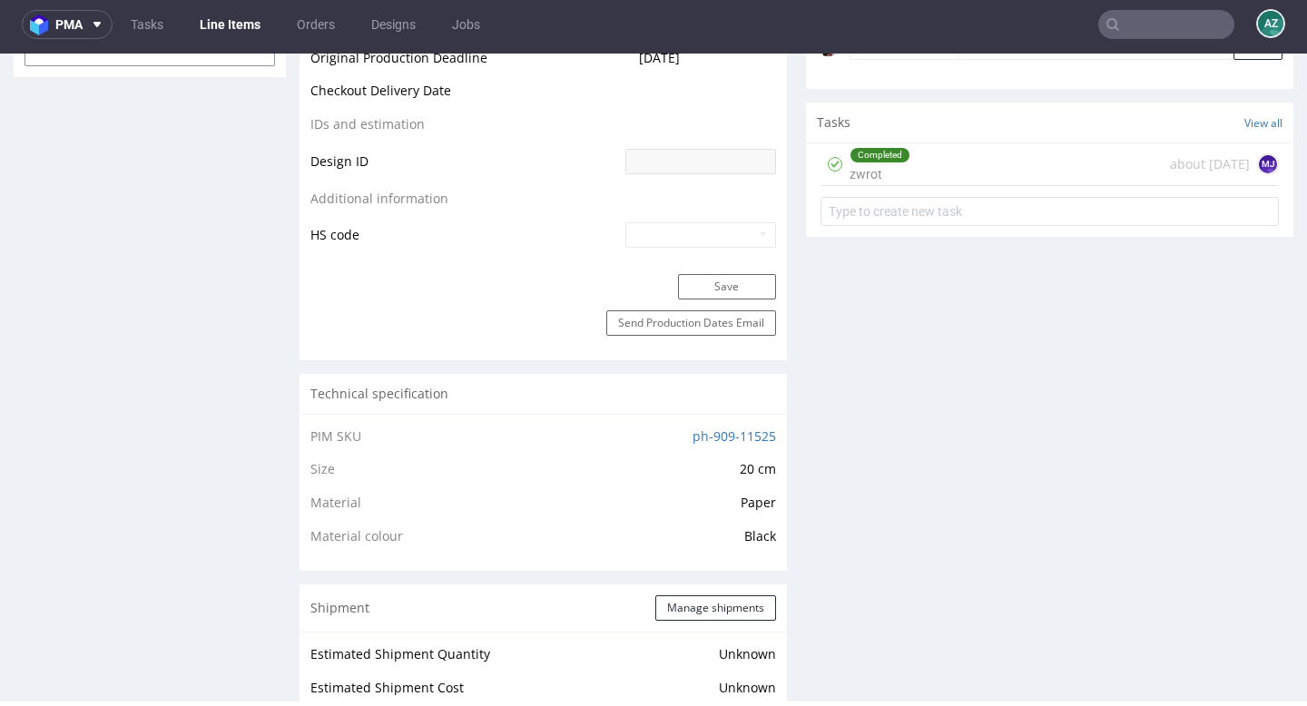
scroll to position [899, 0]
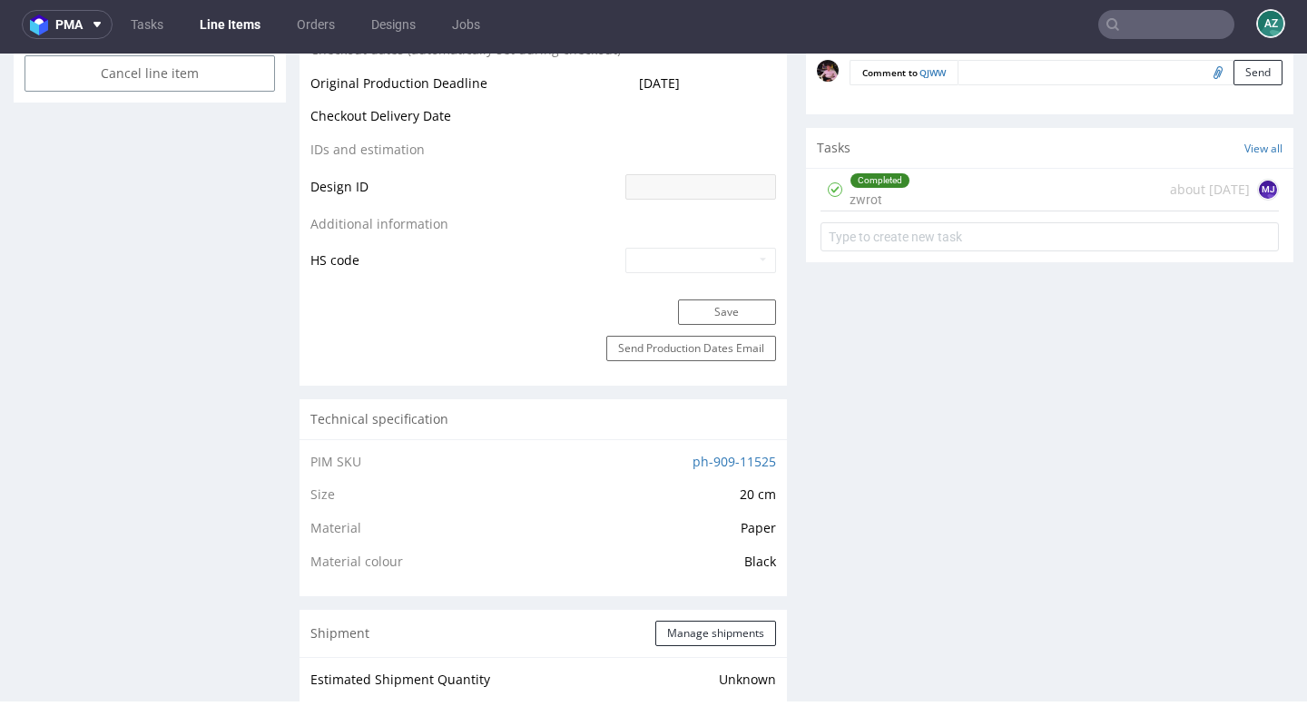
click at [1020, 201] on div "Completed zwrot about [DATE] MJ" at bounding box center [1049, 190] width 458 height 43
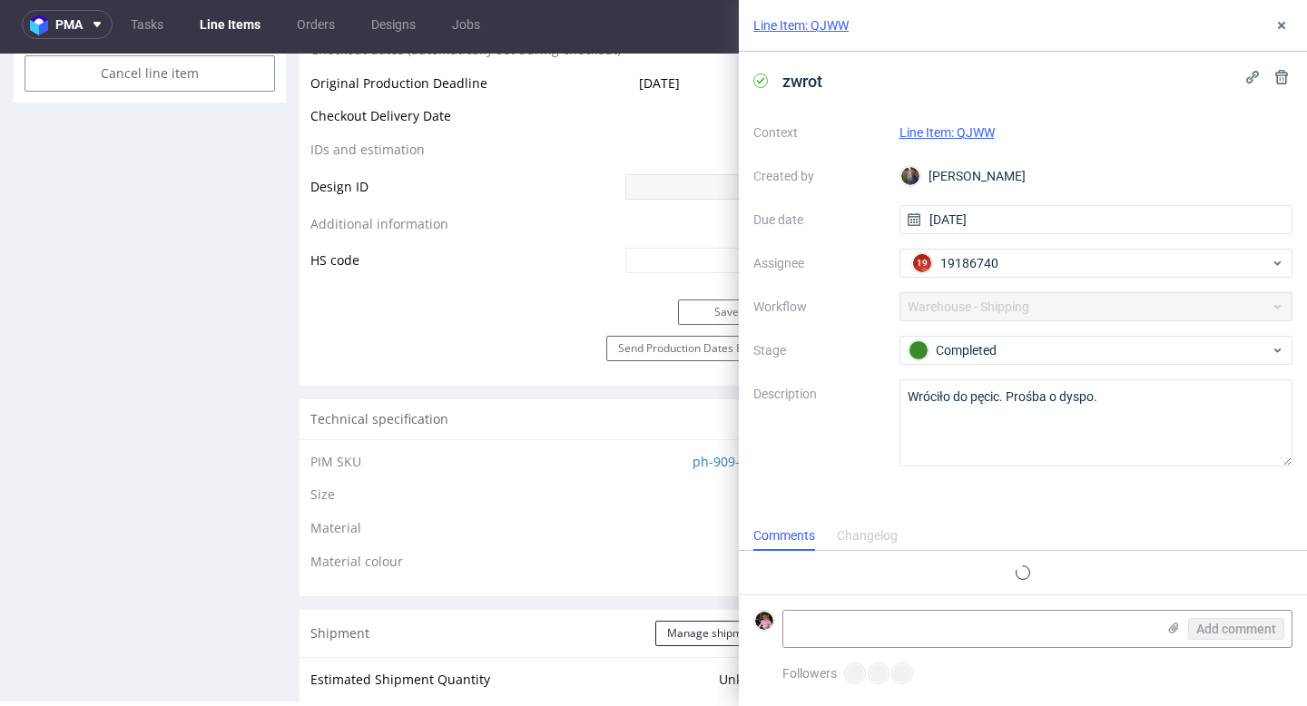
scroll to position [30, 0]
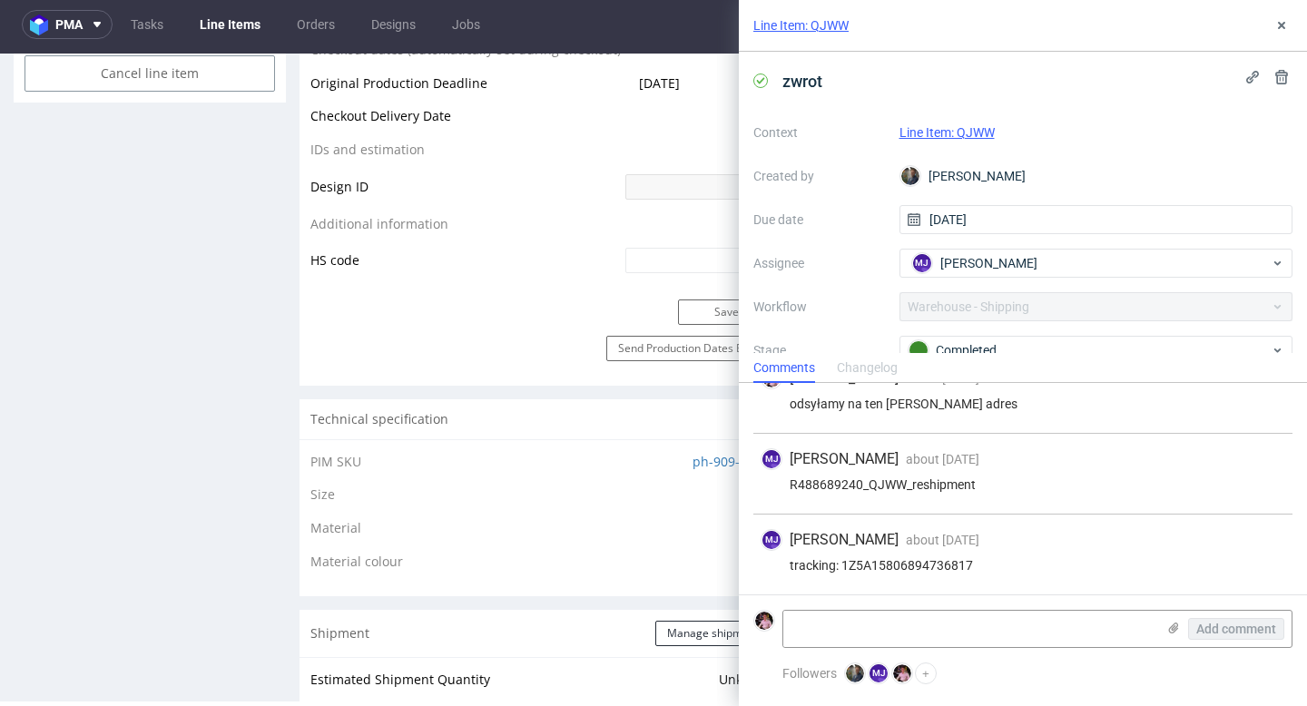
click at [916, 566] on div "tracking: 1Z5A15806894736817" at bounding box center [1023, 565] width 525 height 15
copy div "1Z5A15806894736817"
click at [1272, 34] on button at bounding box center [1282, 26] width 22 height 22
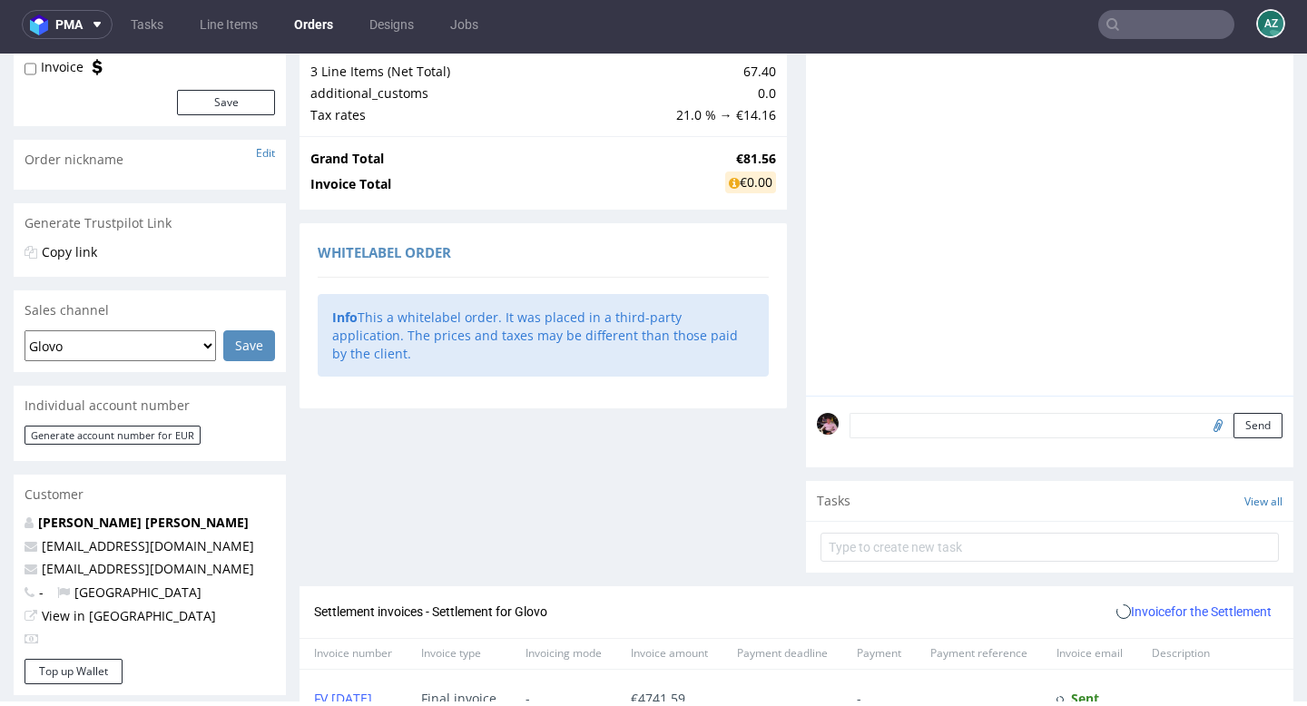
scroll to position [557, 0]
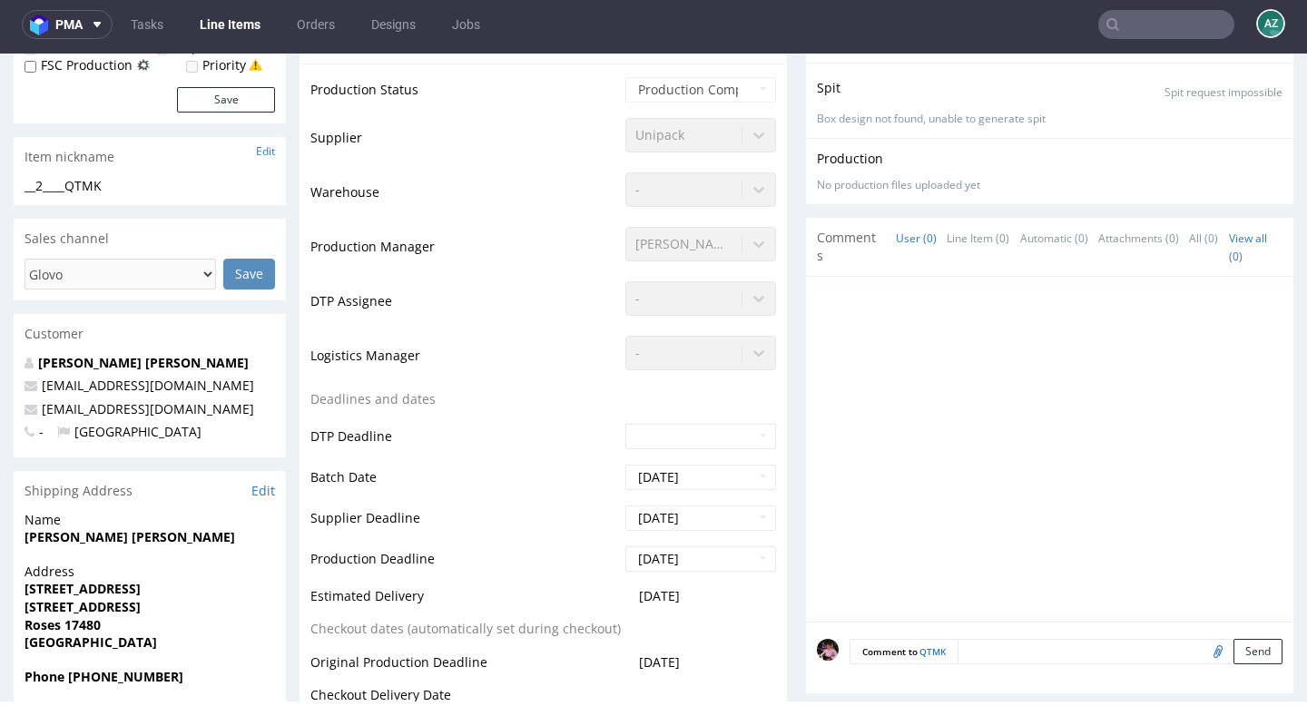
scroll to position [854, 0]
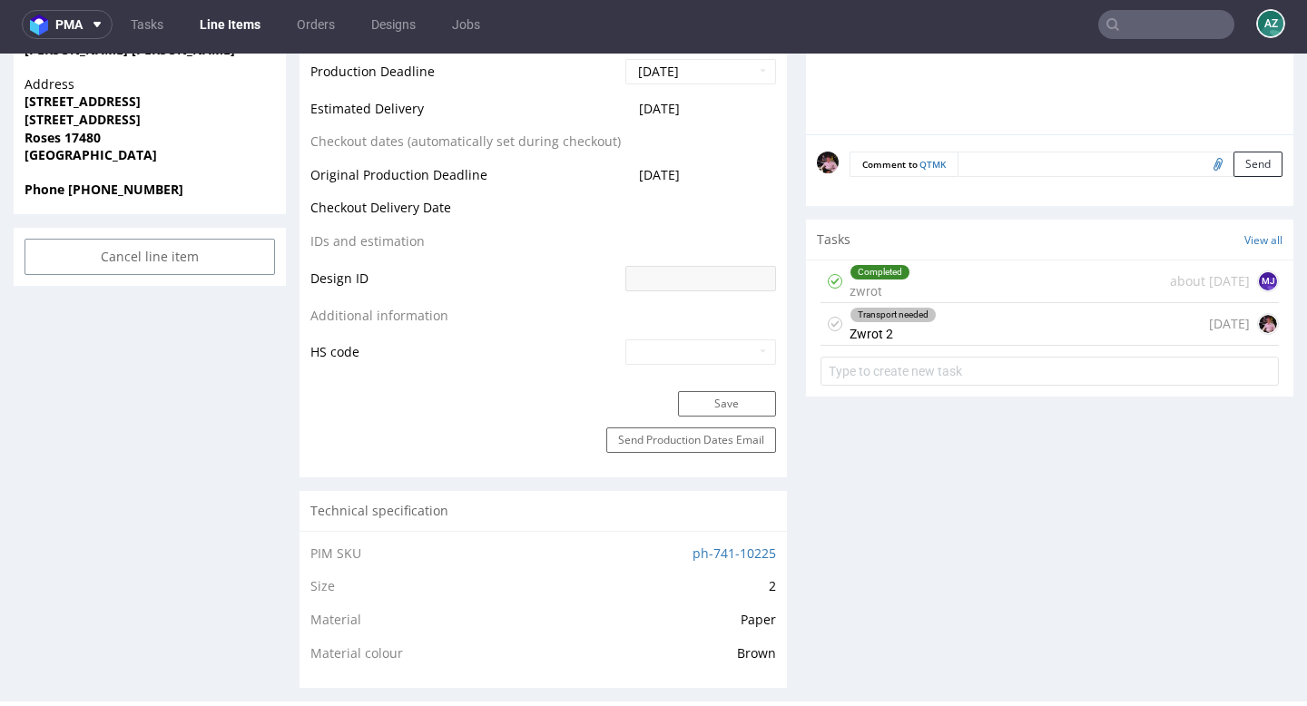
click at [961, 318] on div "Transport needed Zwrot 2 [DATE]" at bounding box center [1049, 324] width 458 height 43
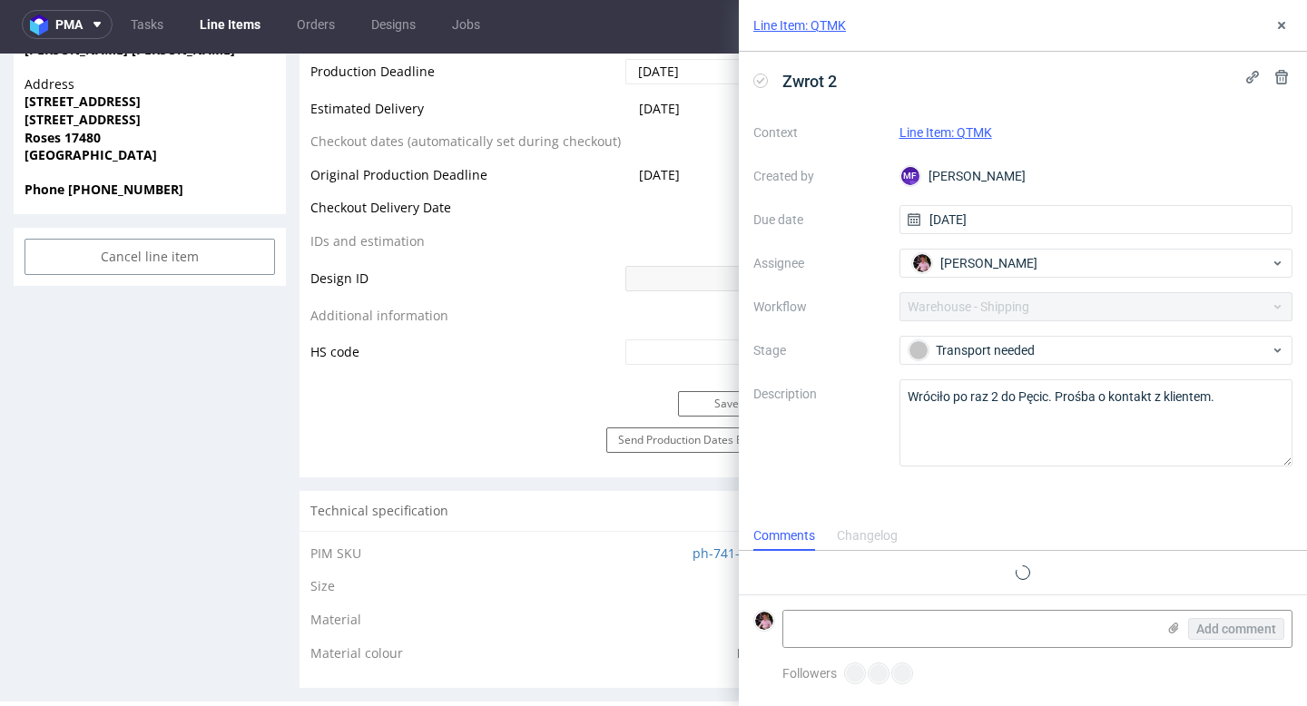
scroll to position [30, 0]
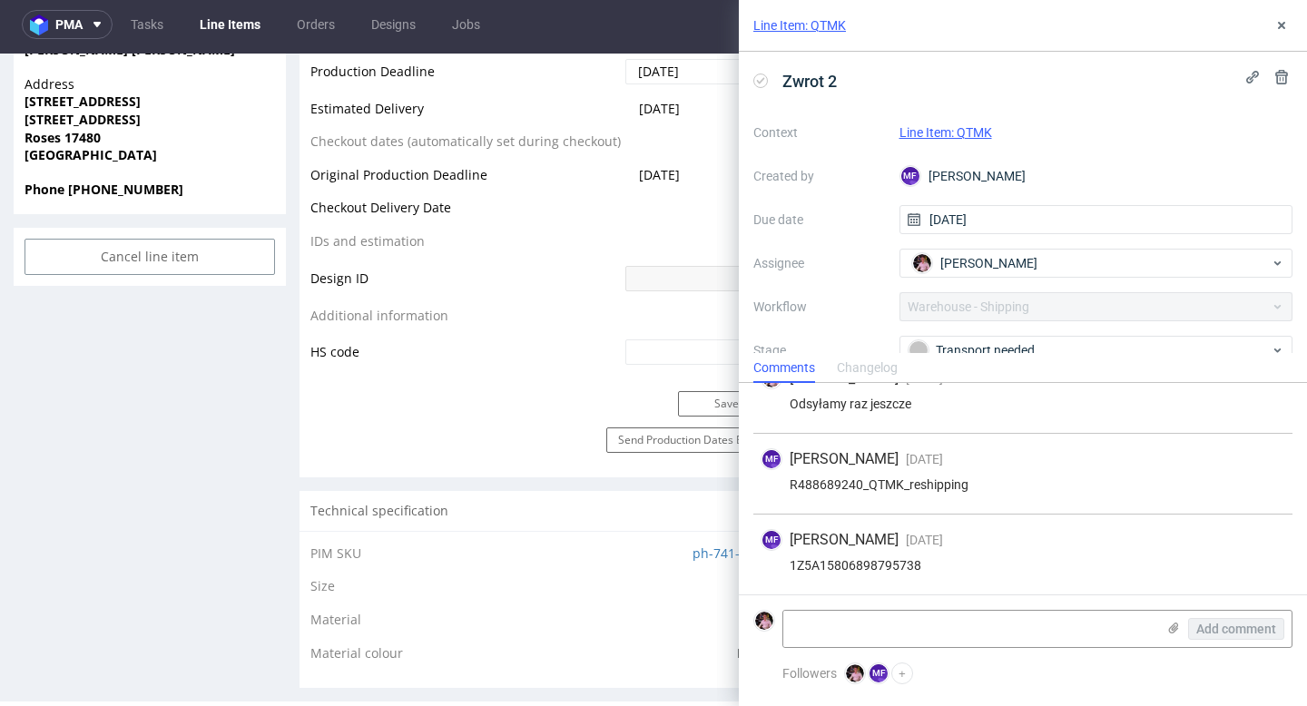
click at [853, 567] on div "1Z5A15806898795738" at bounding box center [1023, 565] width 525 height 15
copy div "1Z5A15806898795738"
